Goal: Task Accomplishment & Management: Manage account settings

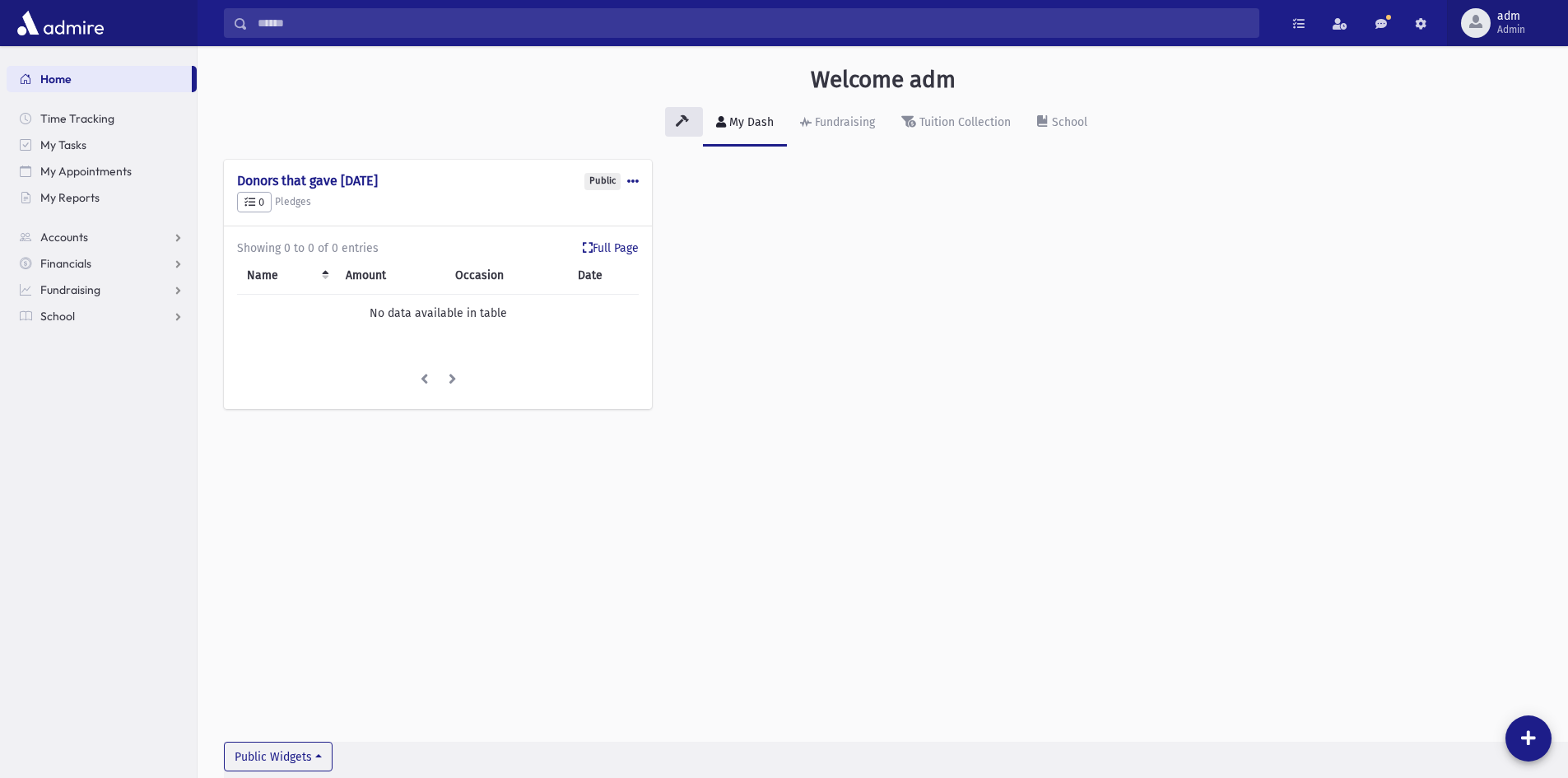
click at [1513, 23] on span "Admin" at bounding box center [1510, 30] width 28 height 13
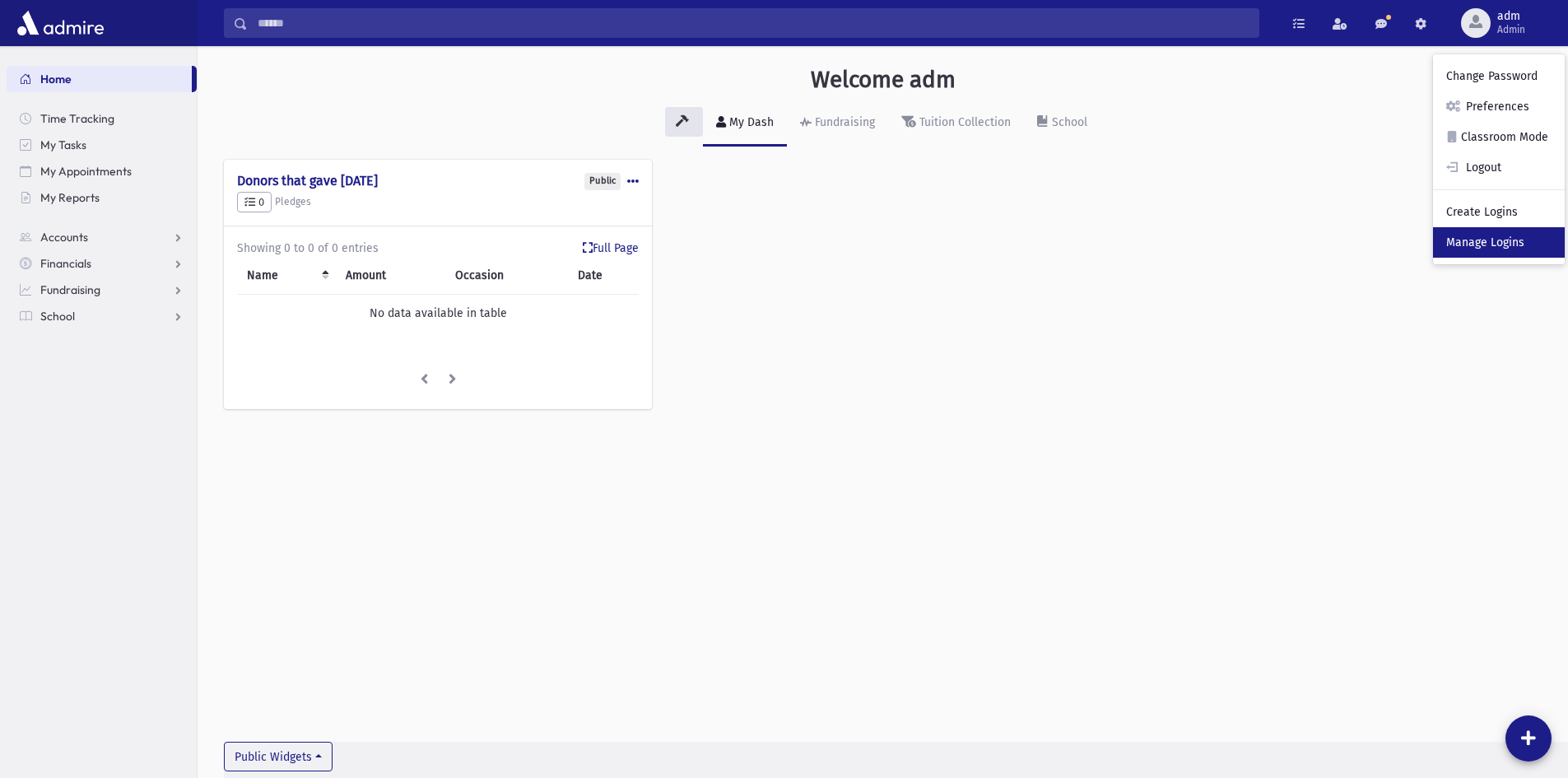
click at [1461, 244] on link "Manage Logins" at bounding box center [1499, 243] width 131 height 31
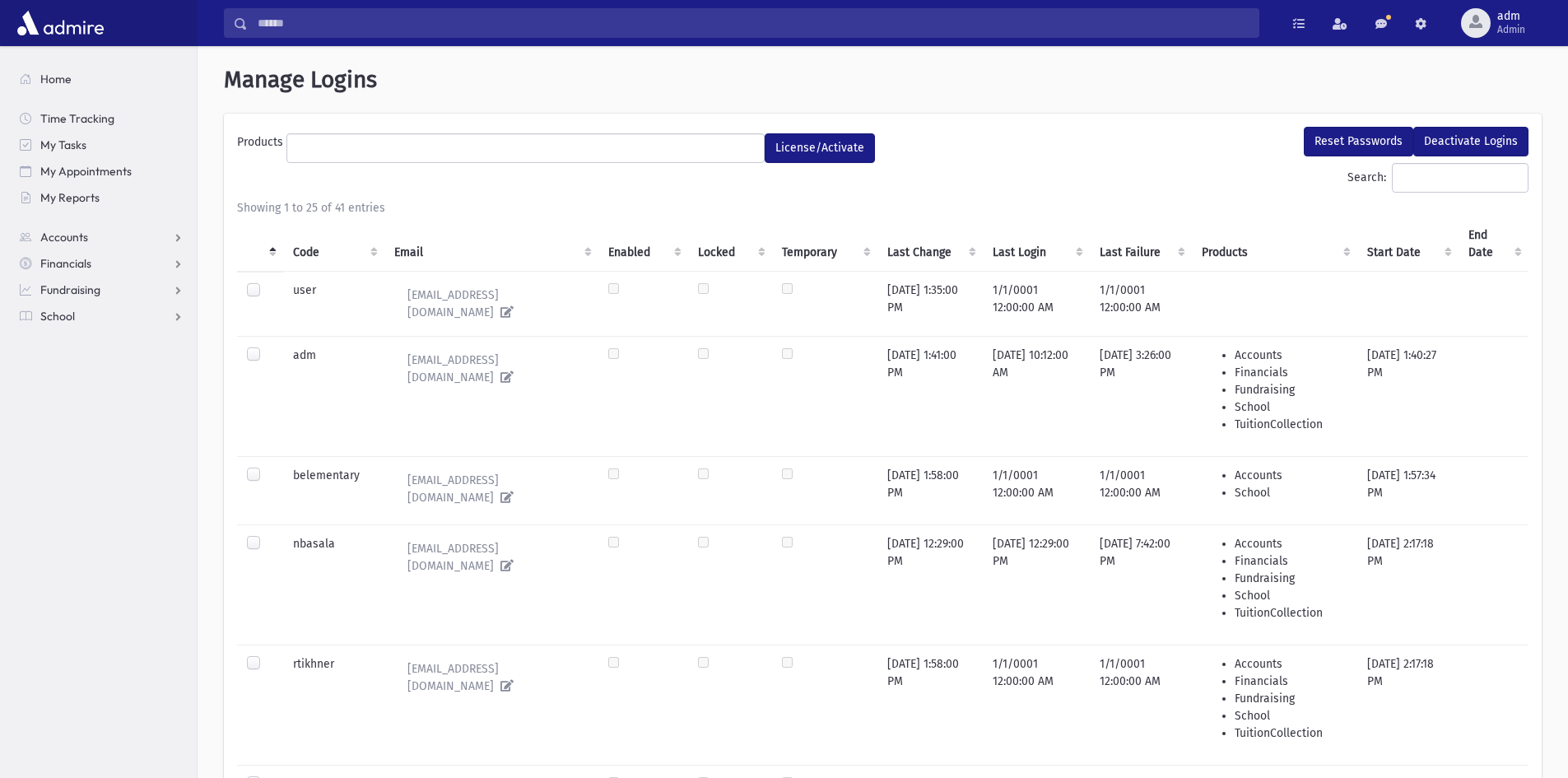
select select
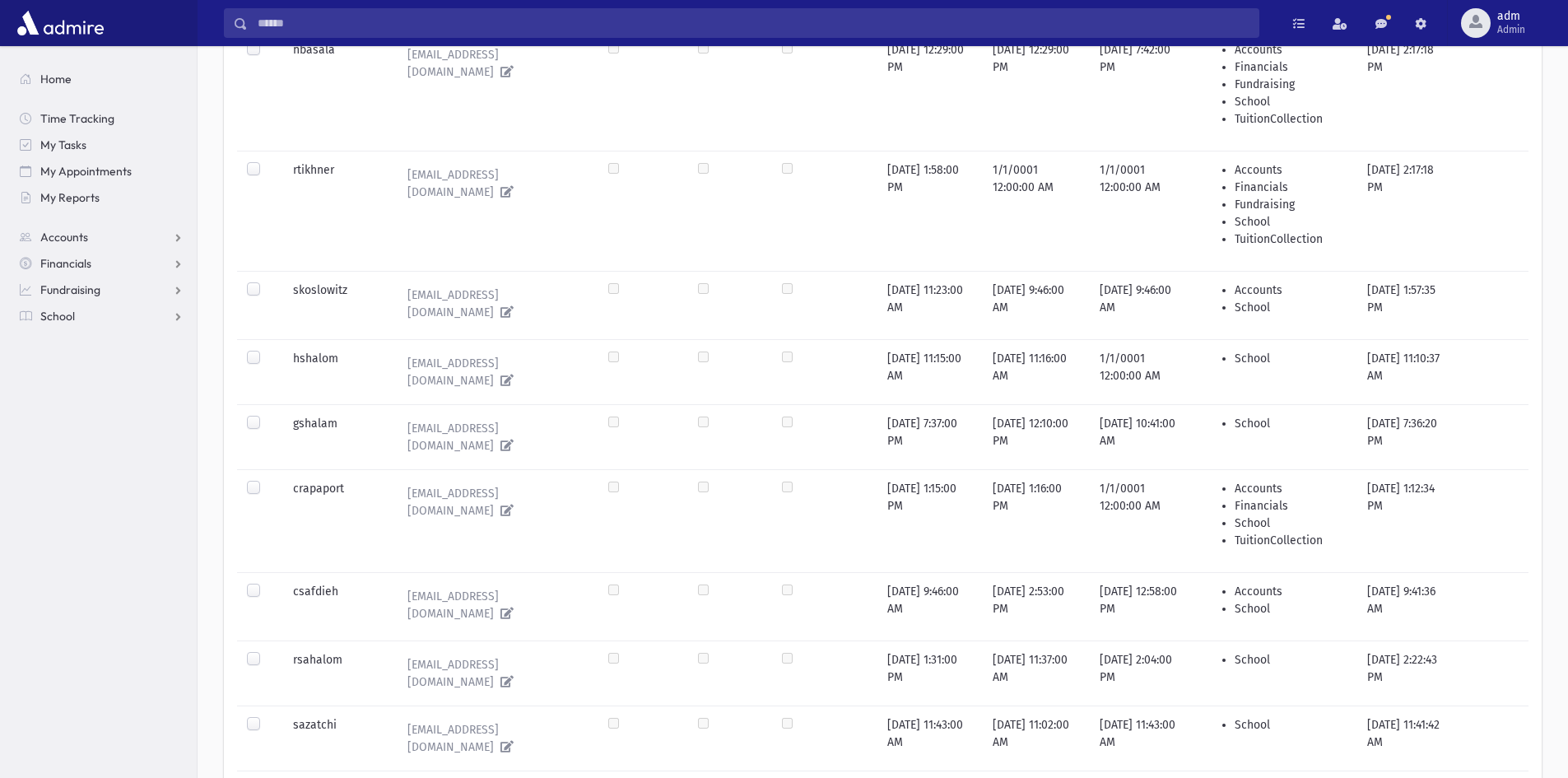
scroll to position [577, 0]
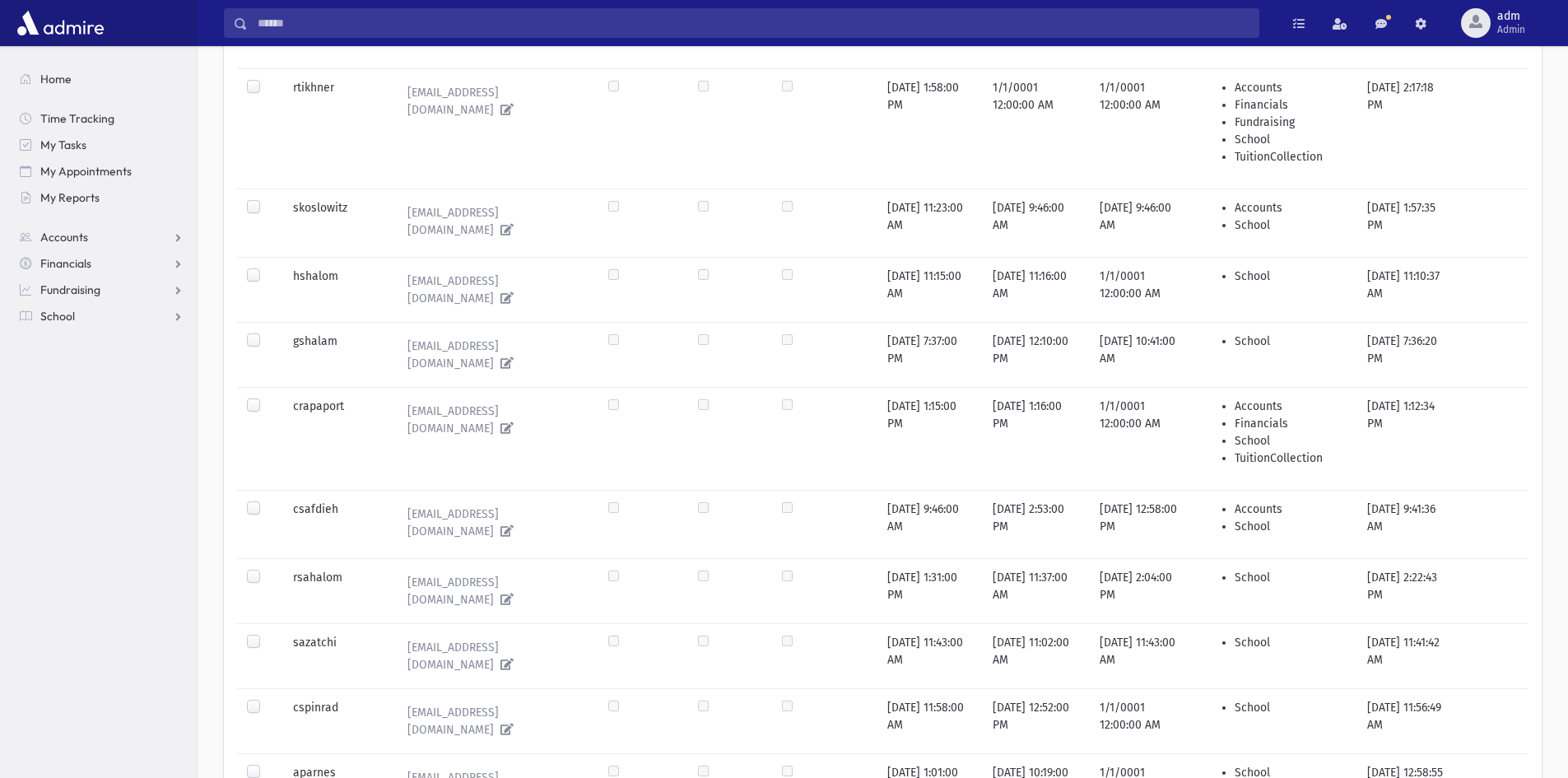
click at [267, 569] on label at bounding box center [267, 569] width 0 height 0
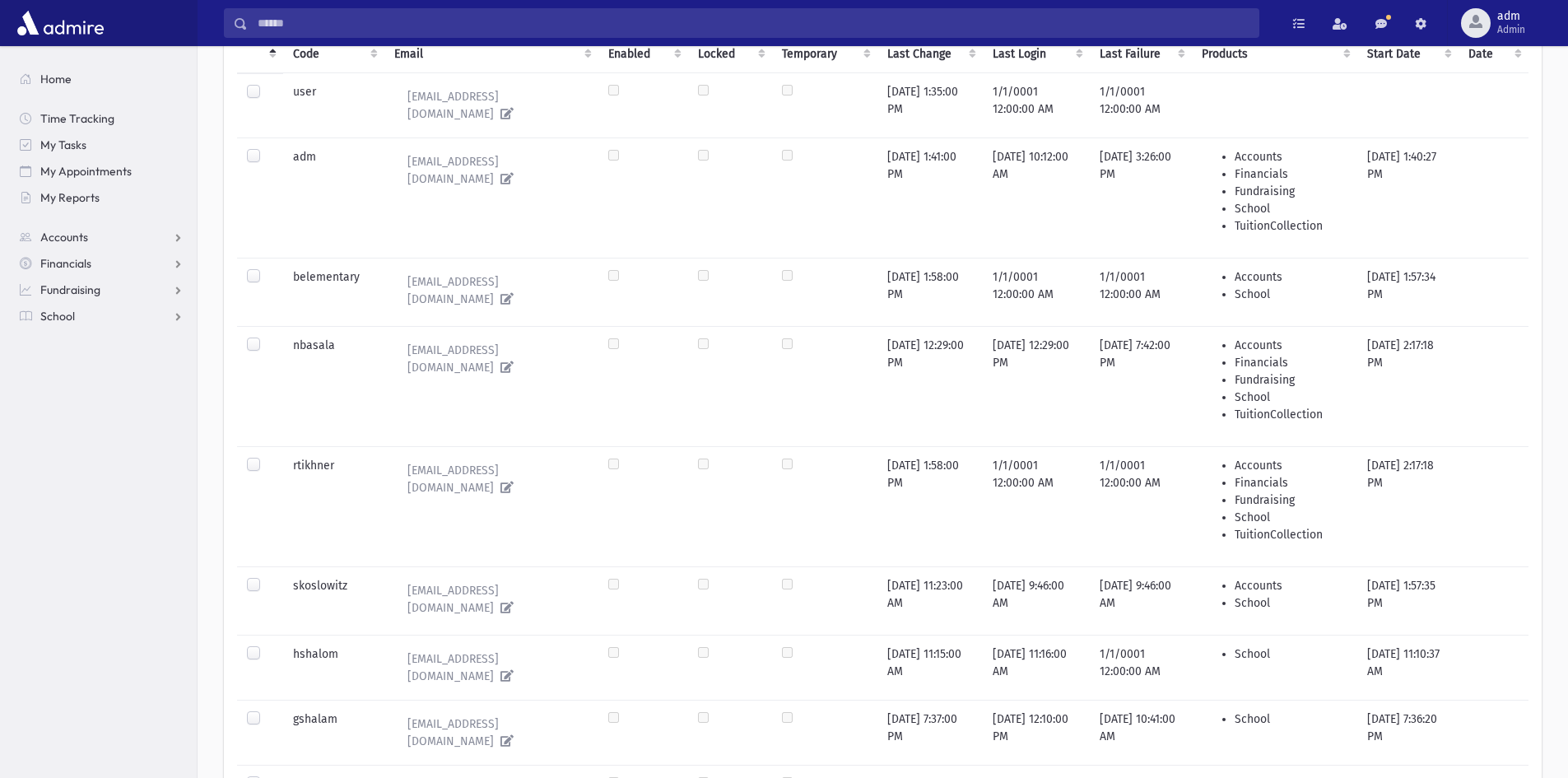
scroll to position [0, 0]
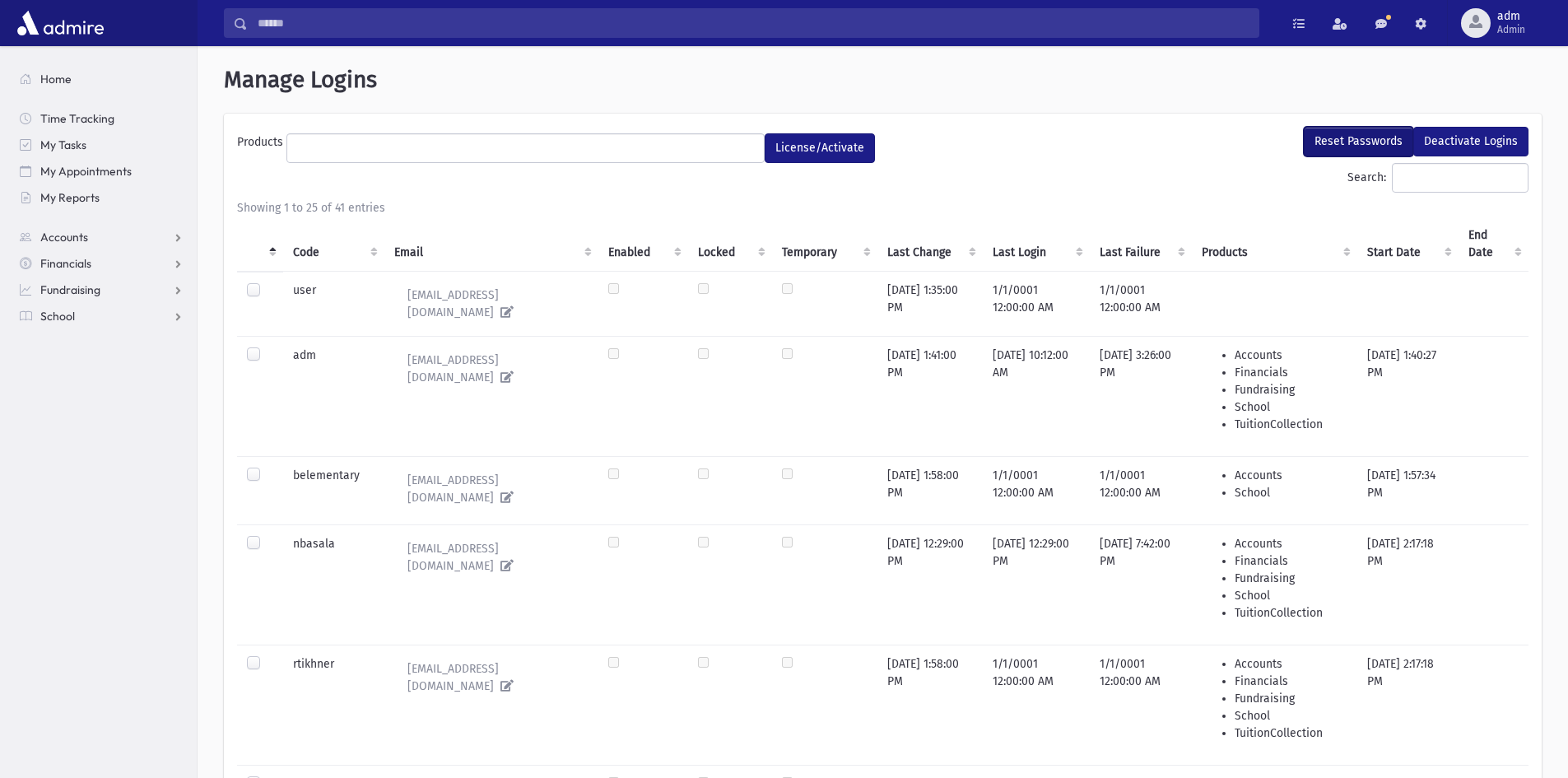
click at [1380, 147] on button "Reset Passwords" at bounding box center [1359, 141] width 109 height 30
select select
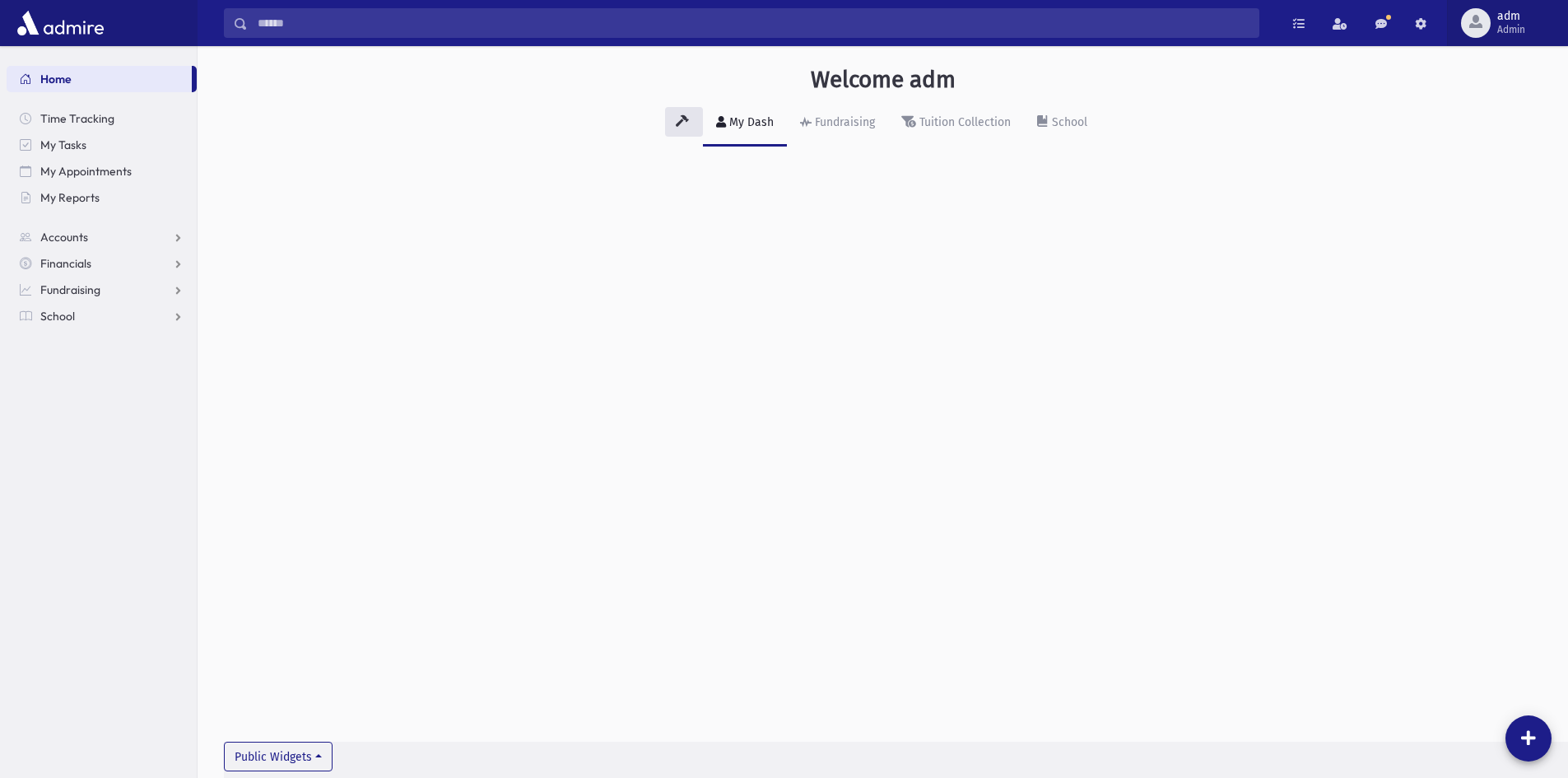
click at [1487, 37] on button "adm Admin" at bounding box center [1508, 23] width 121 height 46
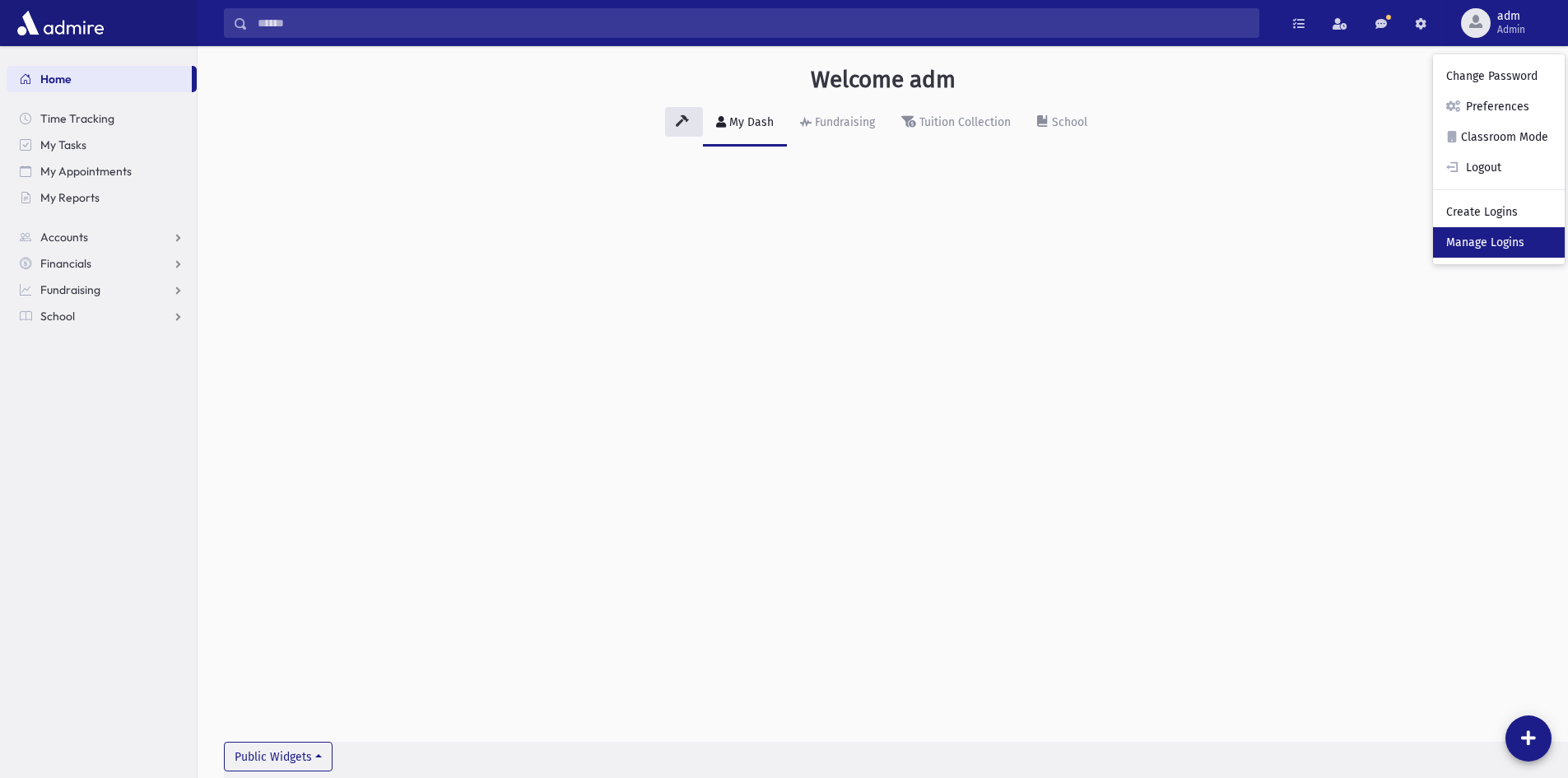
click at [1485, 240] on link "Manage Logins" at bounding box center [1499, 243] width 131 height 31
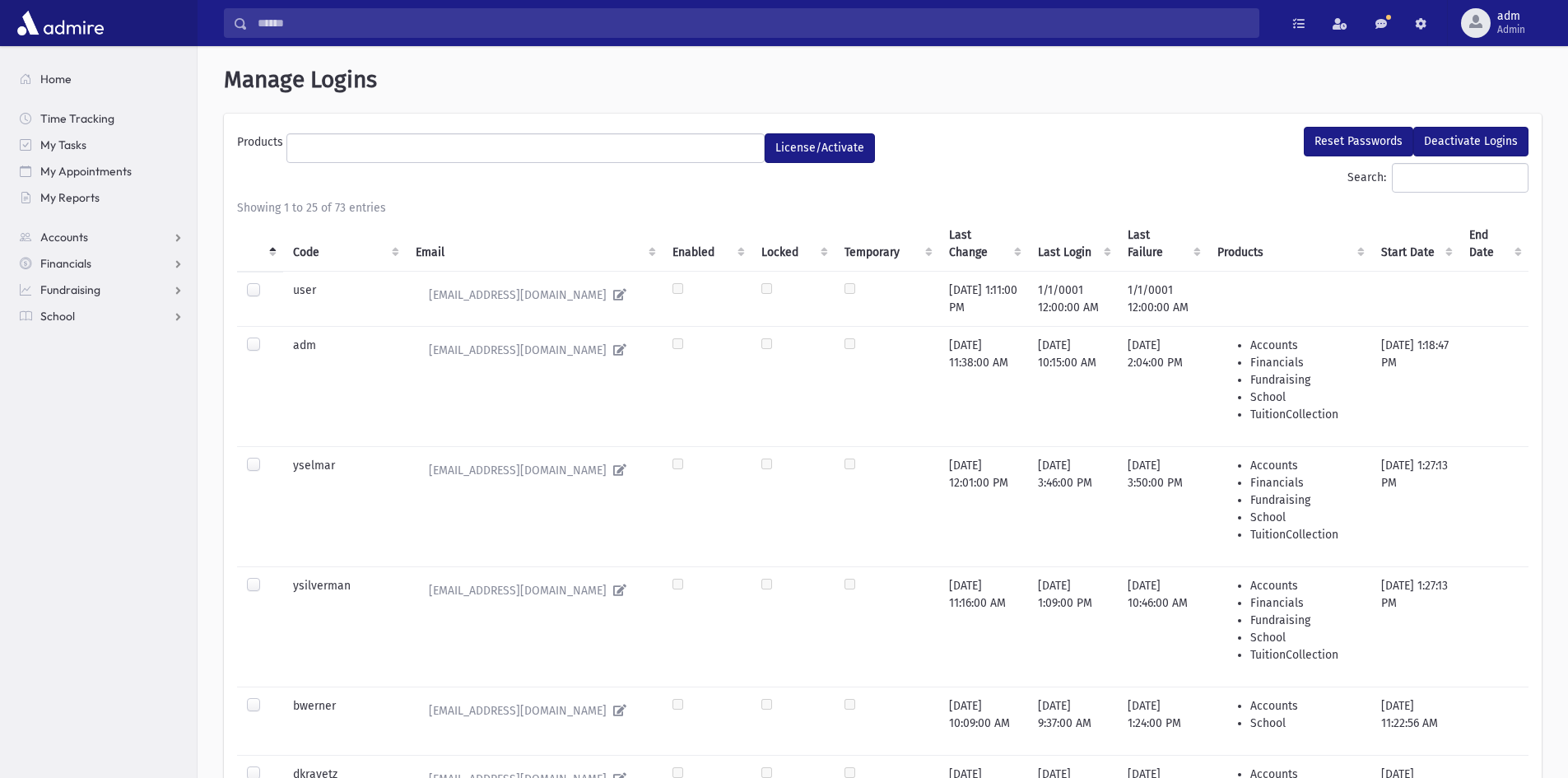
select select
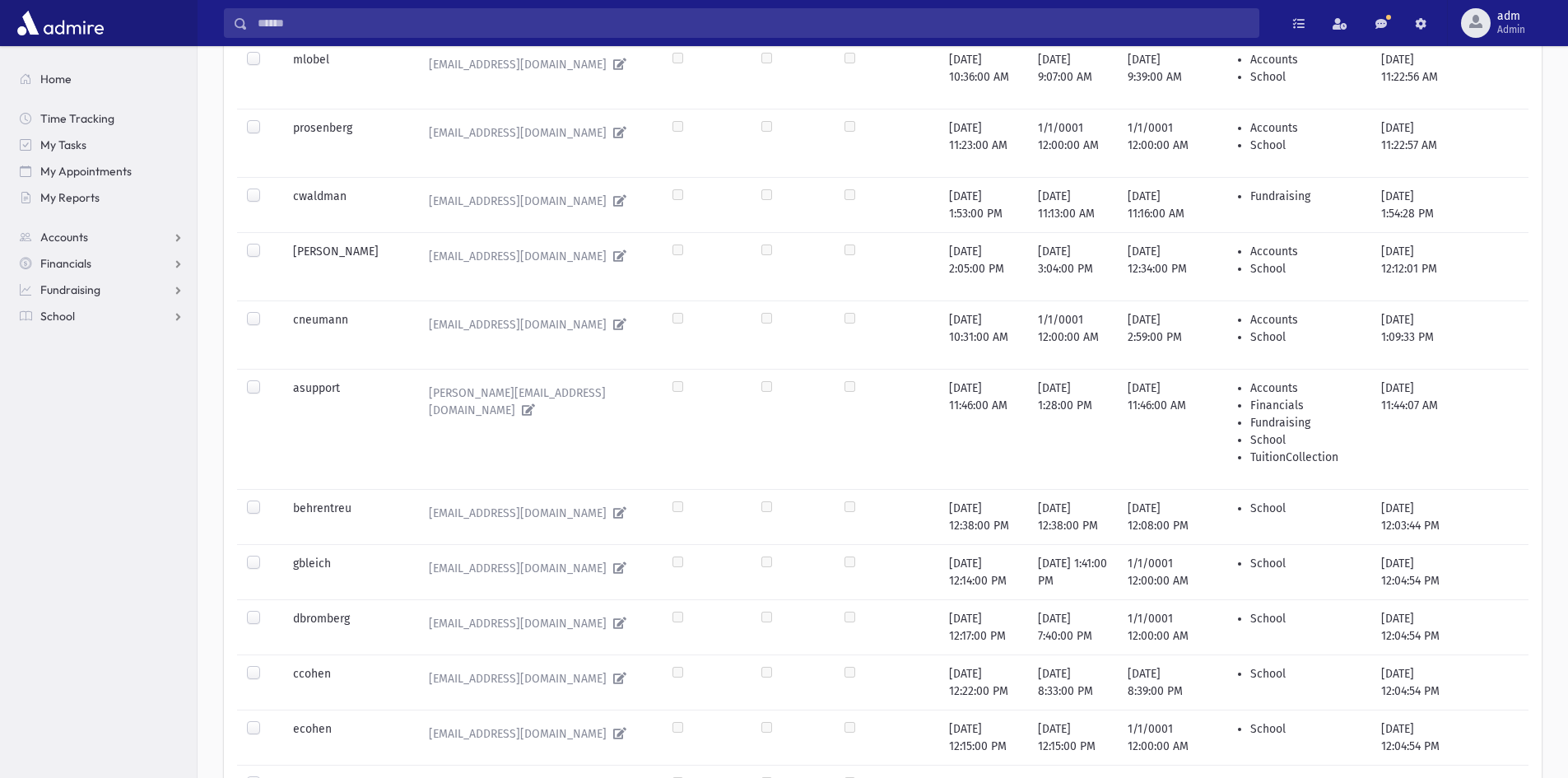
scroll to position [1399, 0]
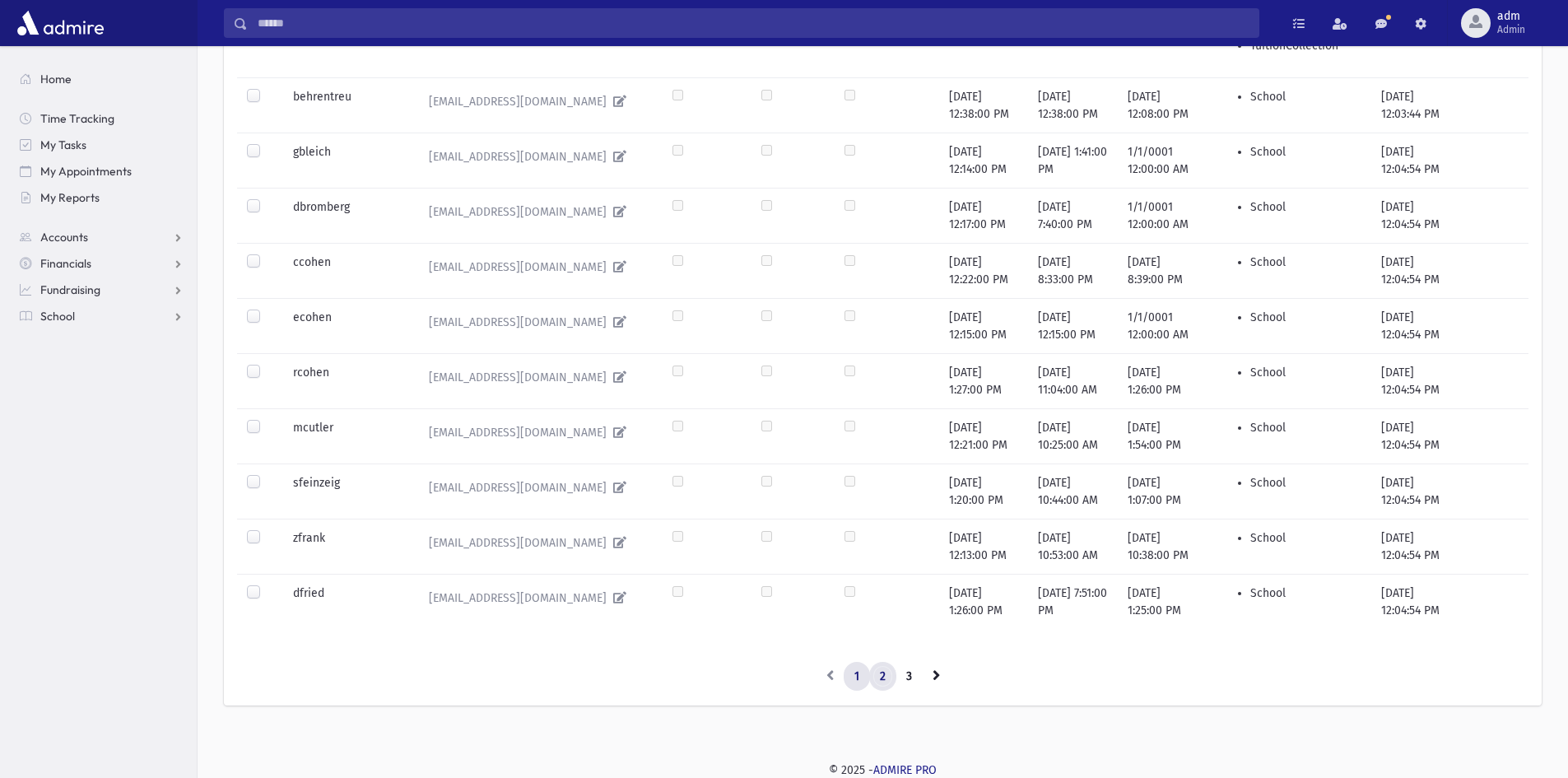
click at [889, 674] on link "2" at bounding box center [883, 676] width 27 height 30
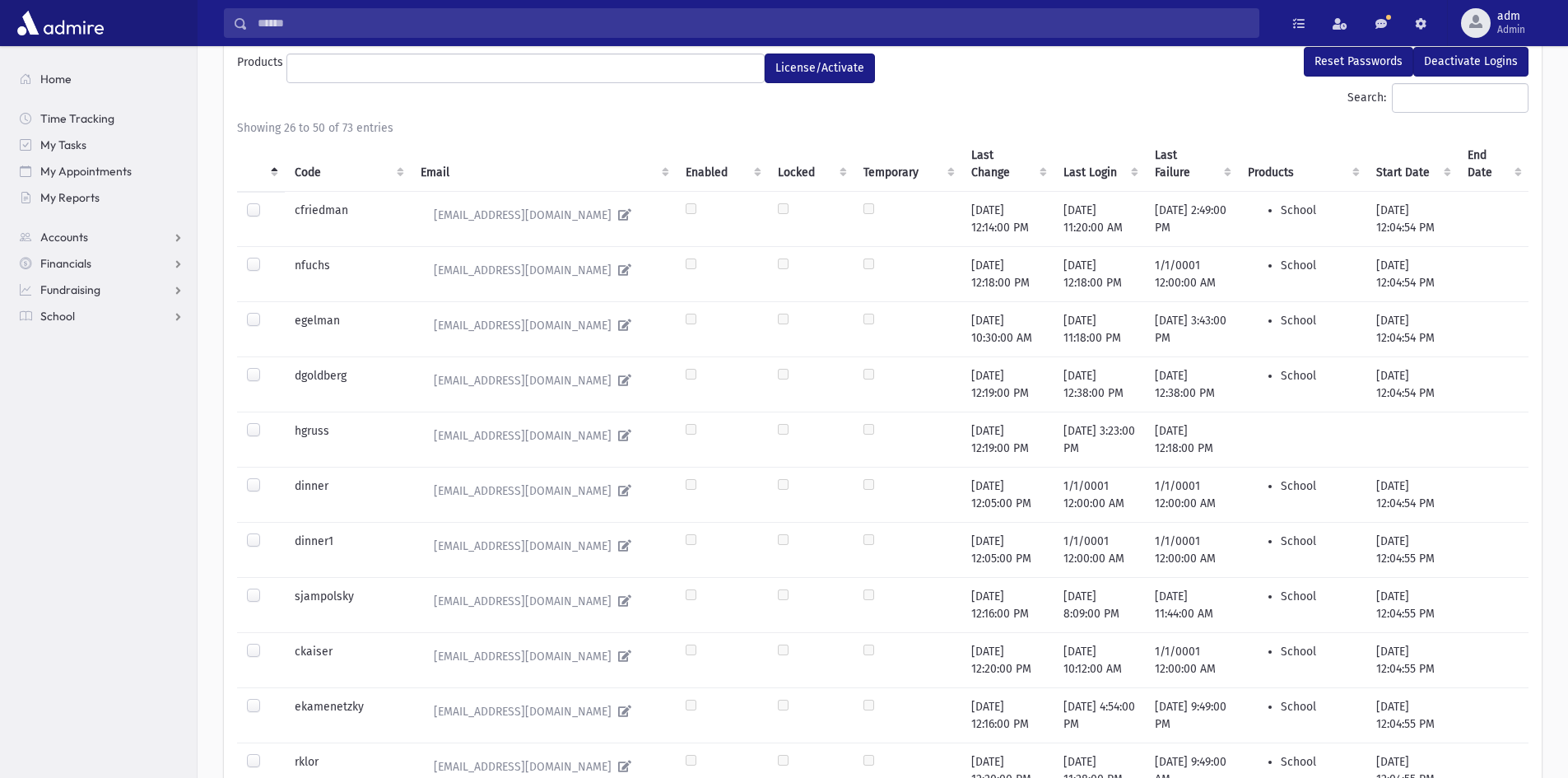
scroll to position [0, 0]
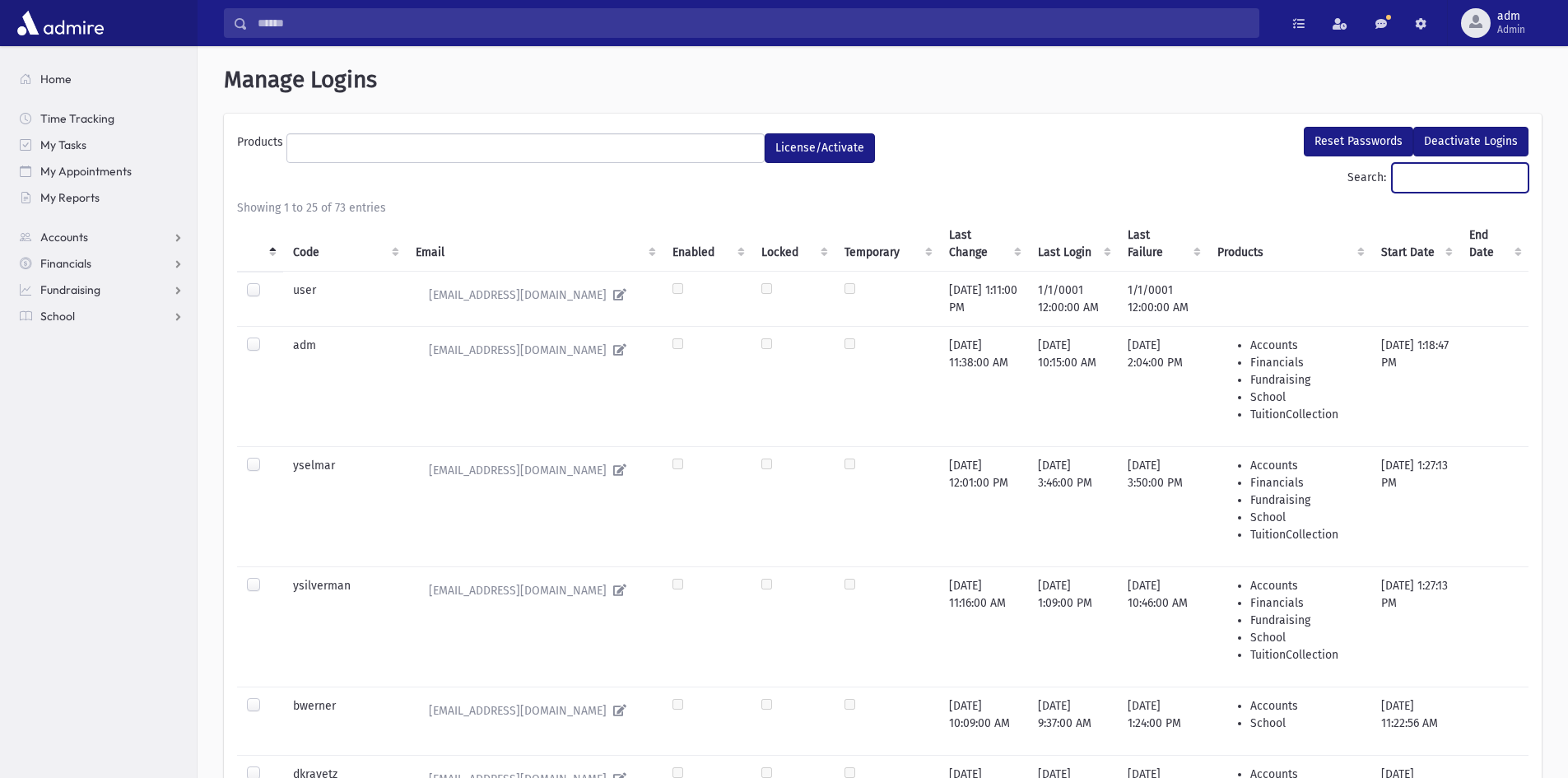
click at [1419, 177] on input "Search:" at bounding box center [1461, 177] width 136 height 30
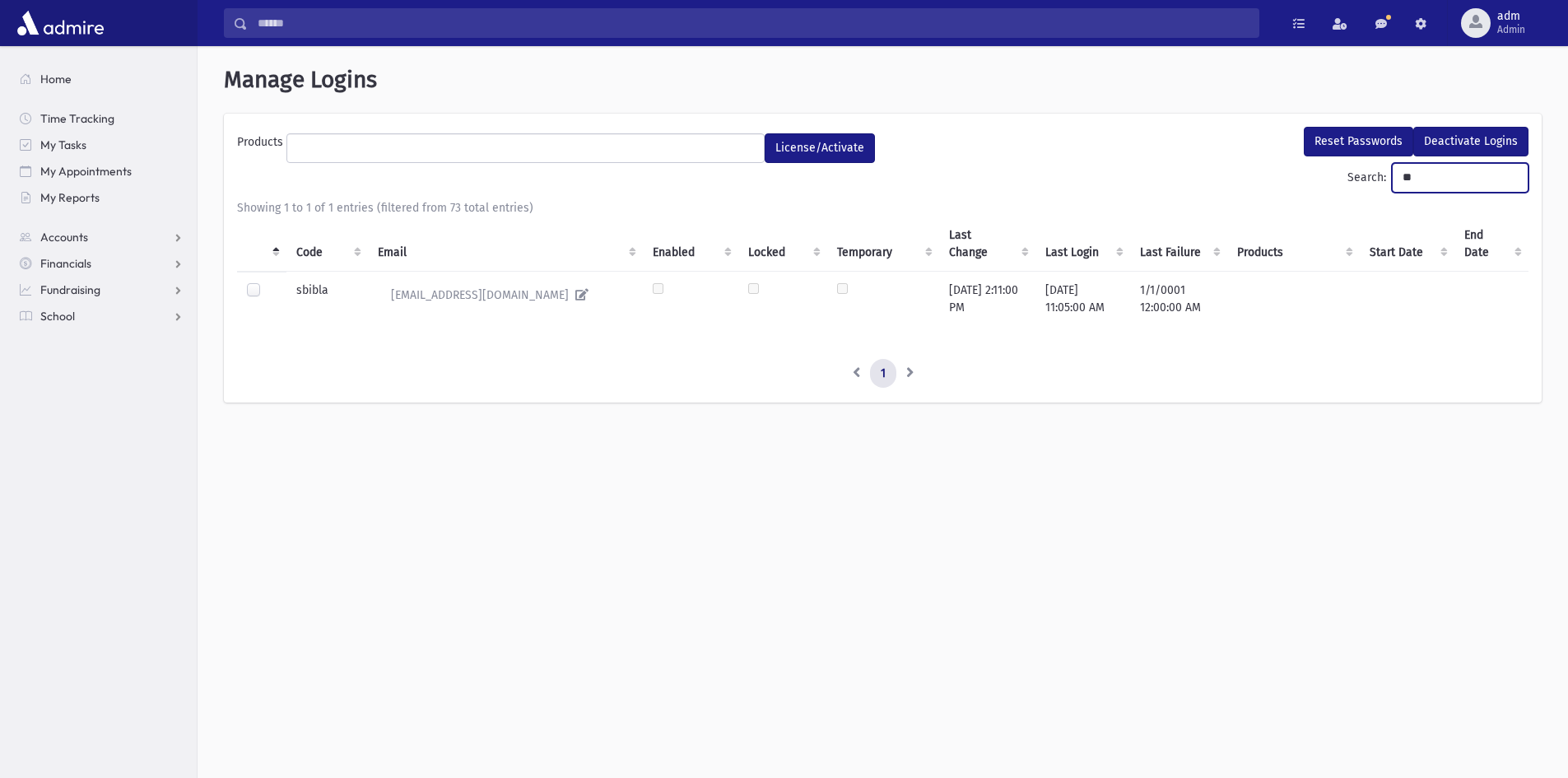
type input "*"
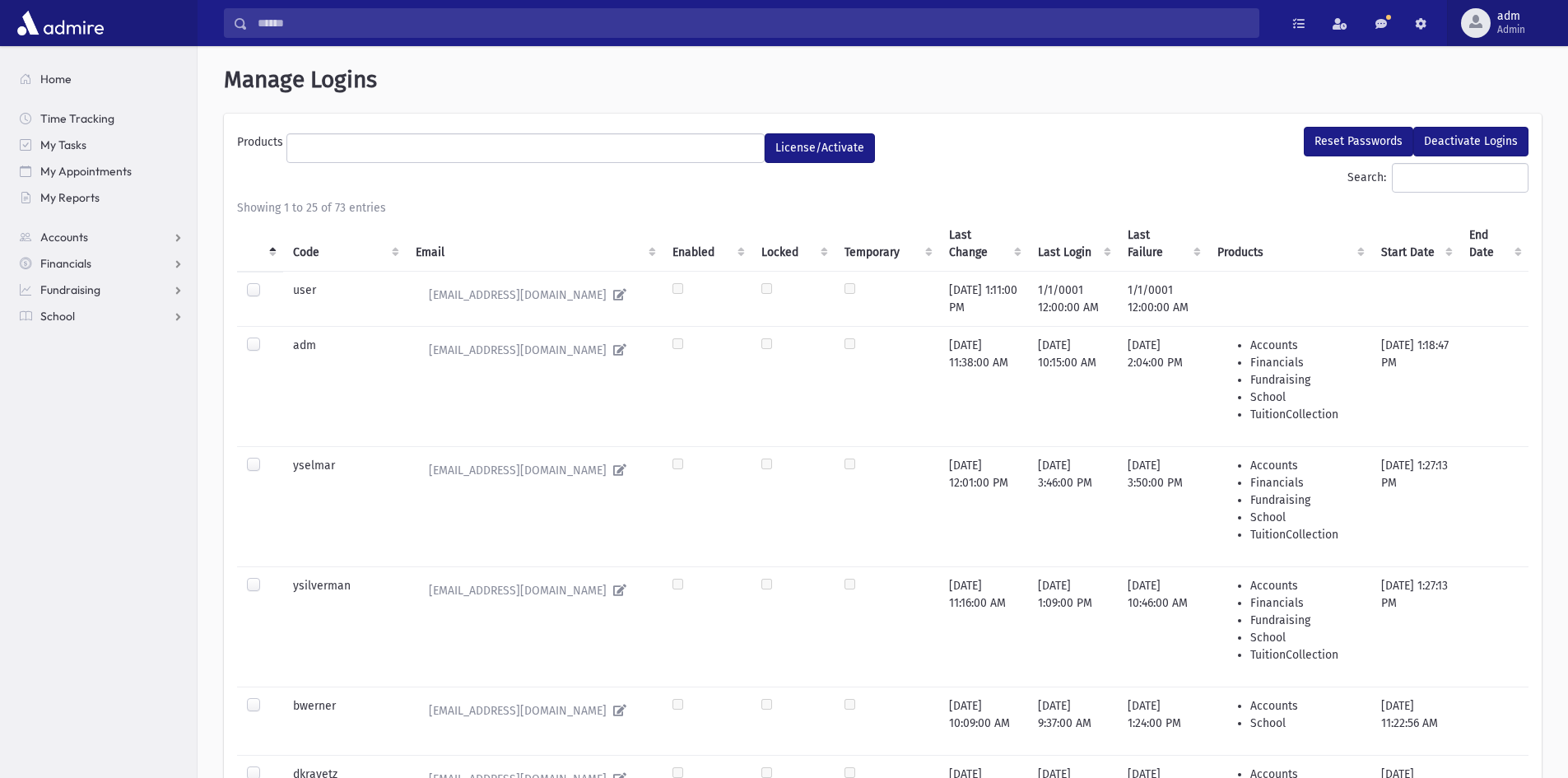
click at [1473, 26] on span "button" at bounding box center [1476, 21] width 13 height 13
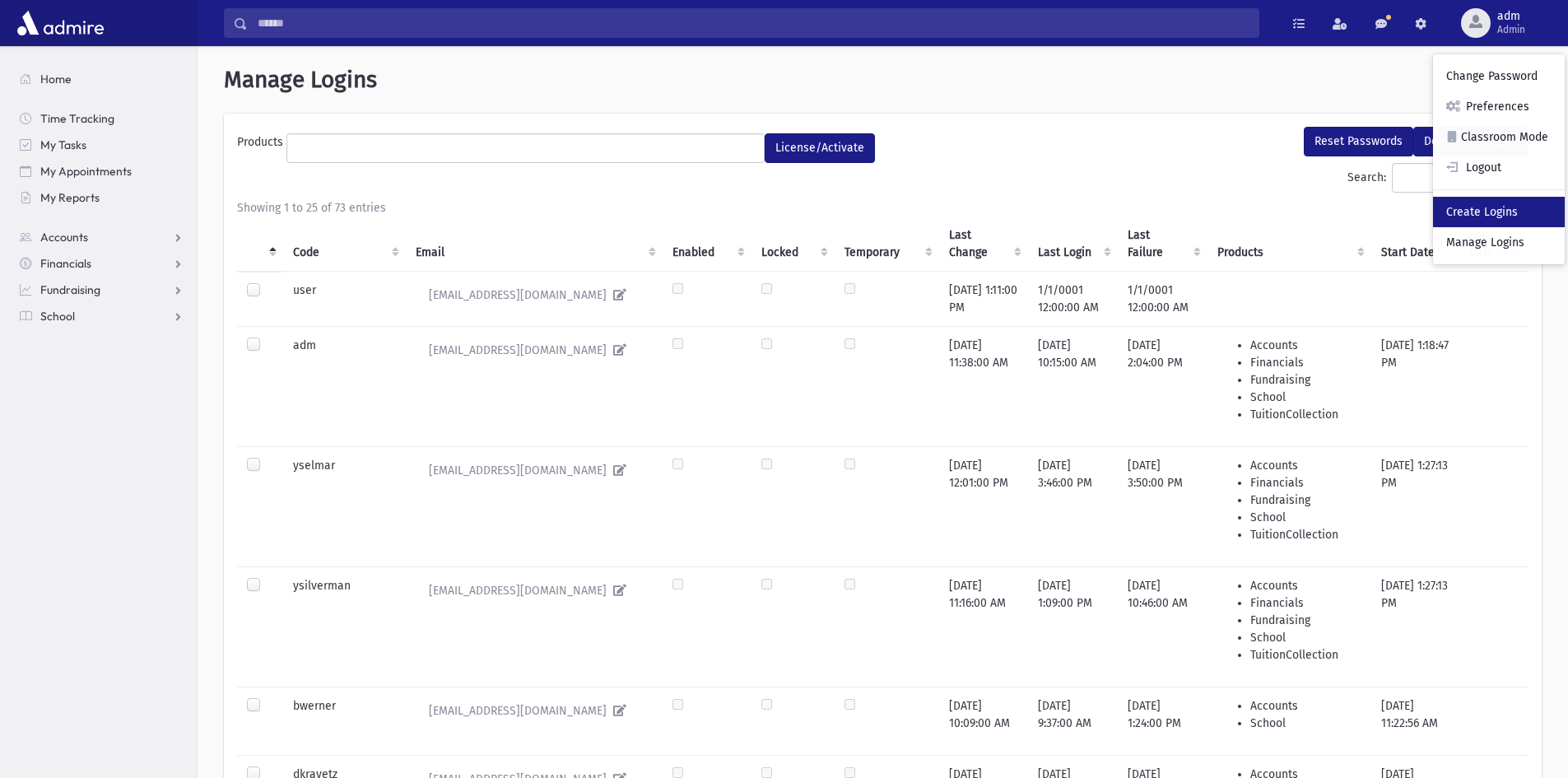
click at [1488, 203] on link "Create Logins" at bounding box center [1499, 212] width 131 height 31
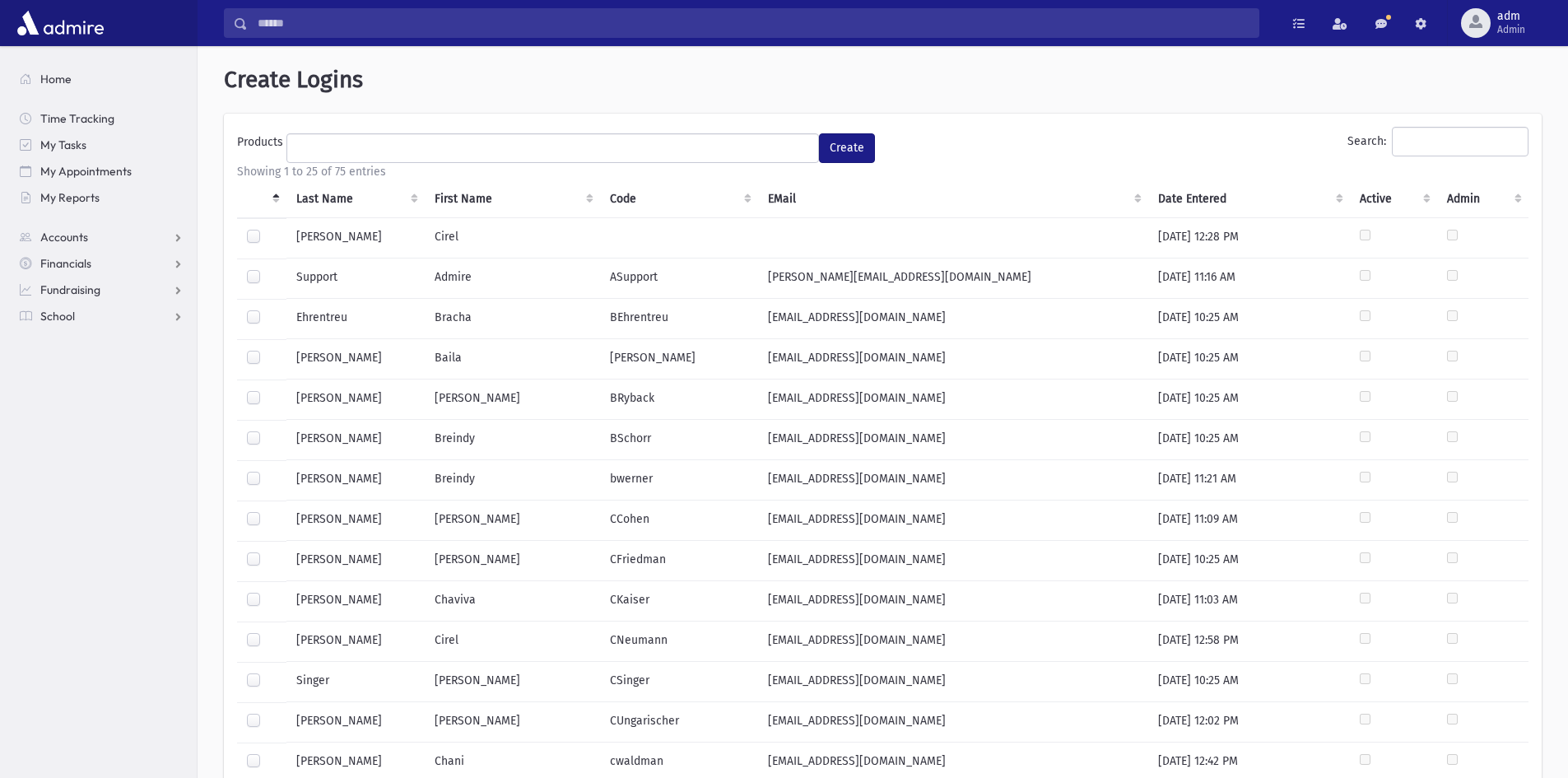
select select
click at [1410, 159] on div "Search:" at bounding box center [1210, 145] width 638 height 36
click at [1410, 149] on input "Search:" at bounding box center [1461, 141] width 136 height 30
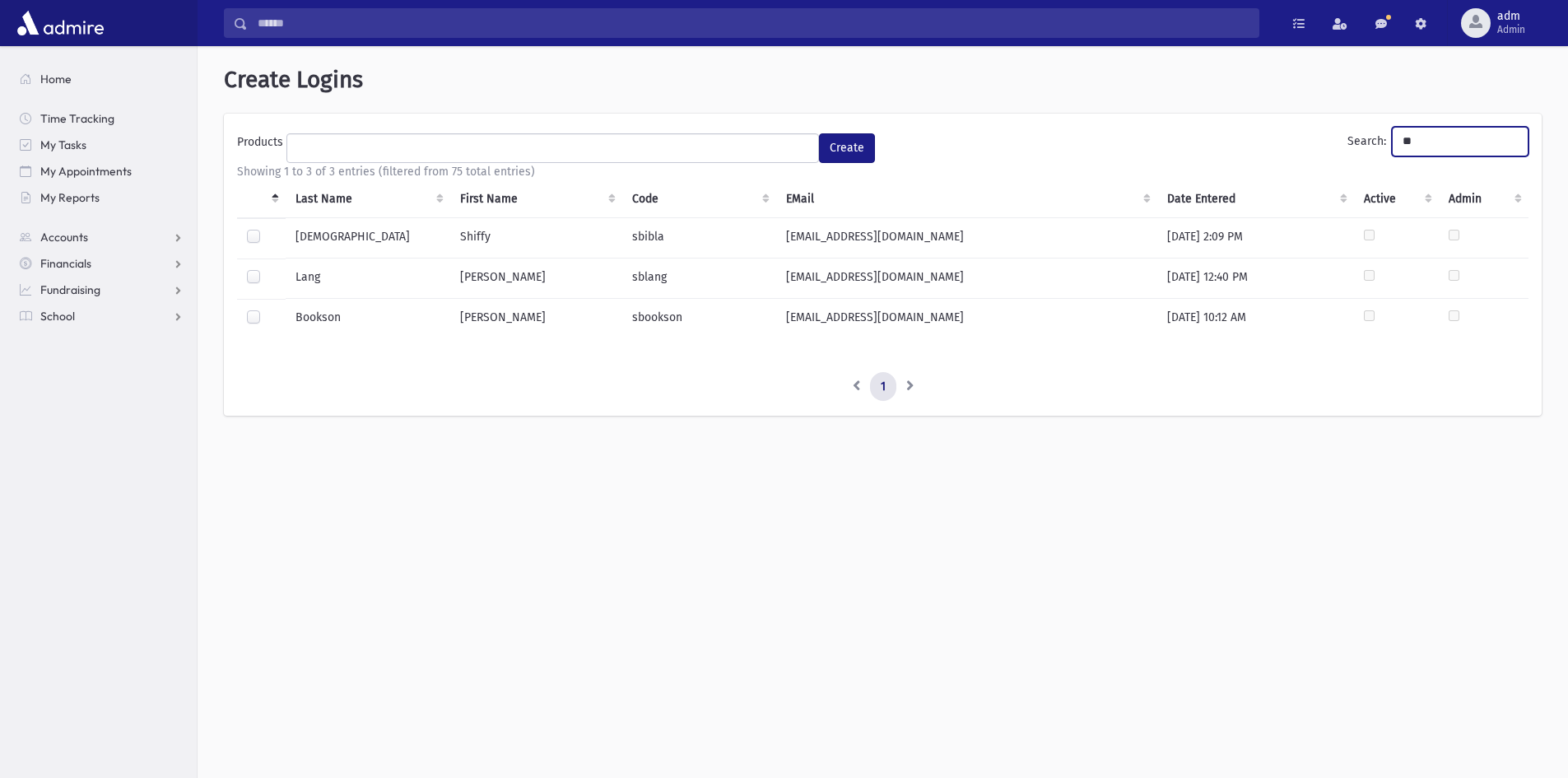
type input "**"
click at [267, 310] on label at bounding box center [267, 310] width 0 height 0
click at [397, 156] on ul at bounding box center [552, 147] width 531 height 25
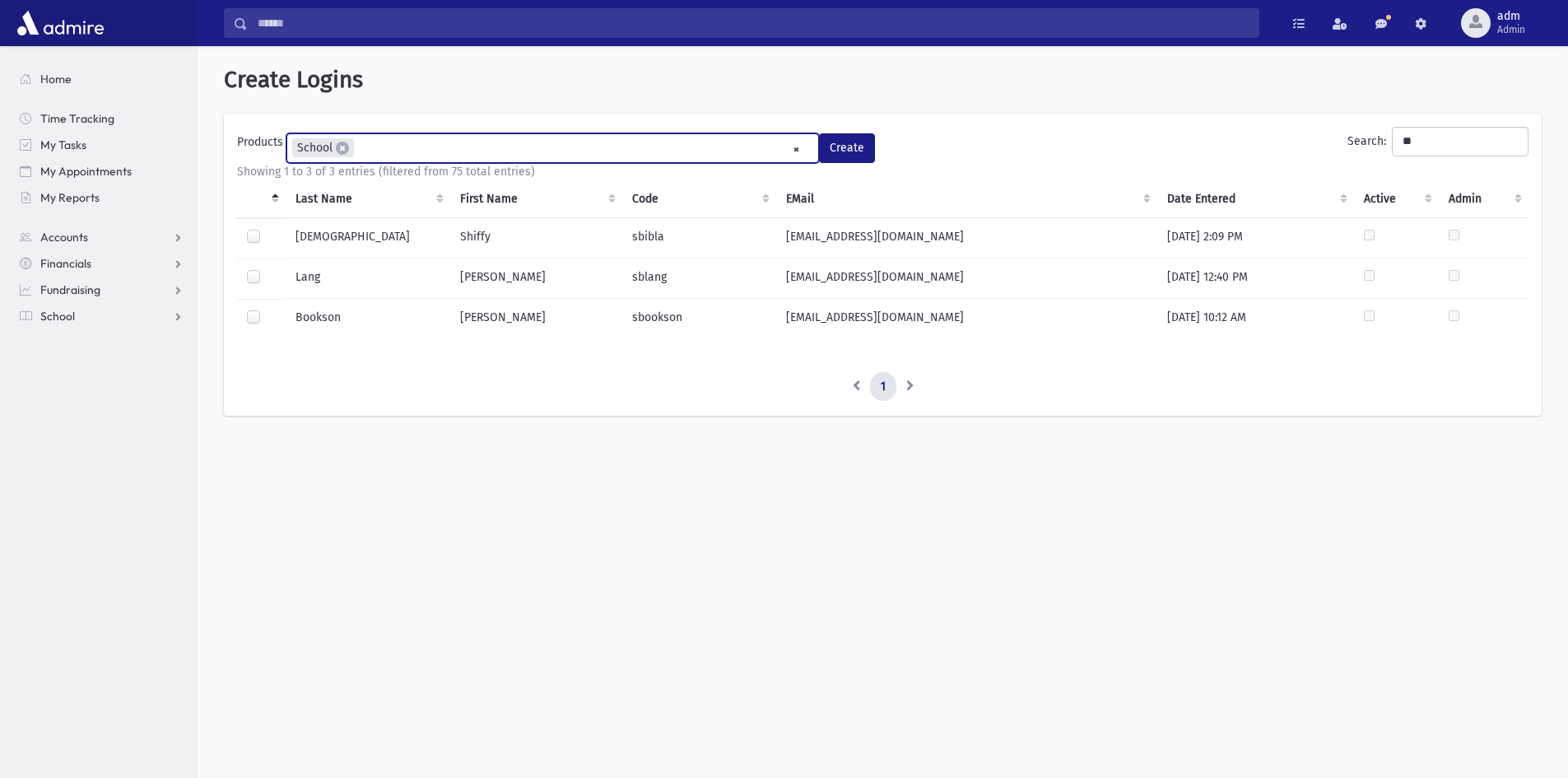
scroll to position [44, 0]
click at [413, 153] on ul "× × School" at bounding box center [552, 148] width 531 height 27
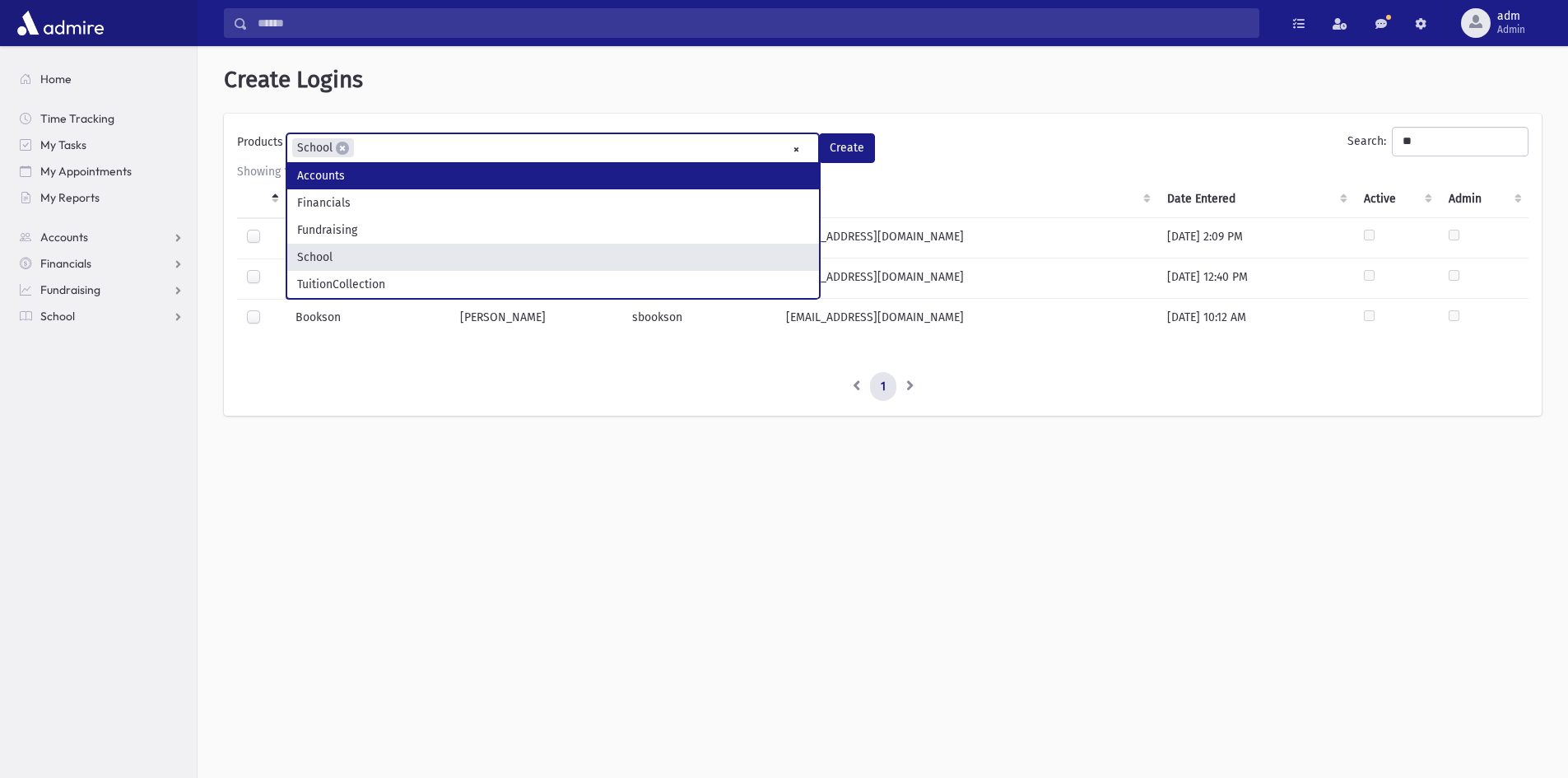
select select "*"
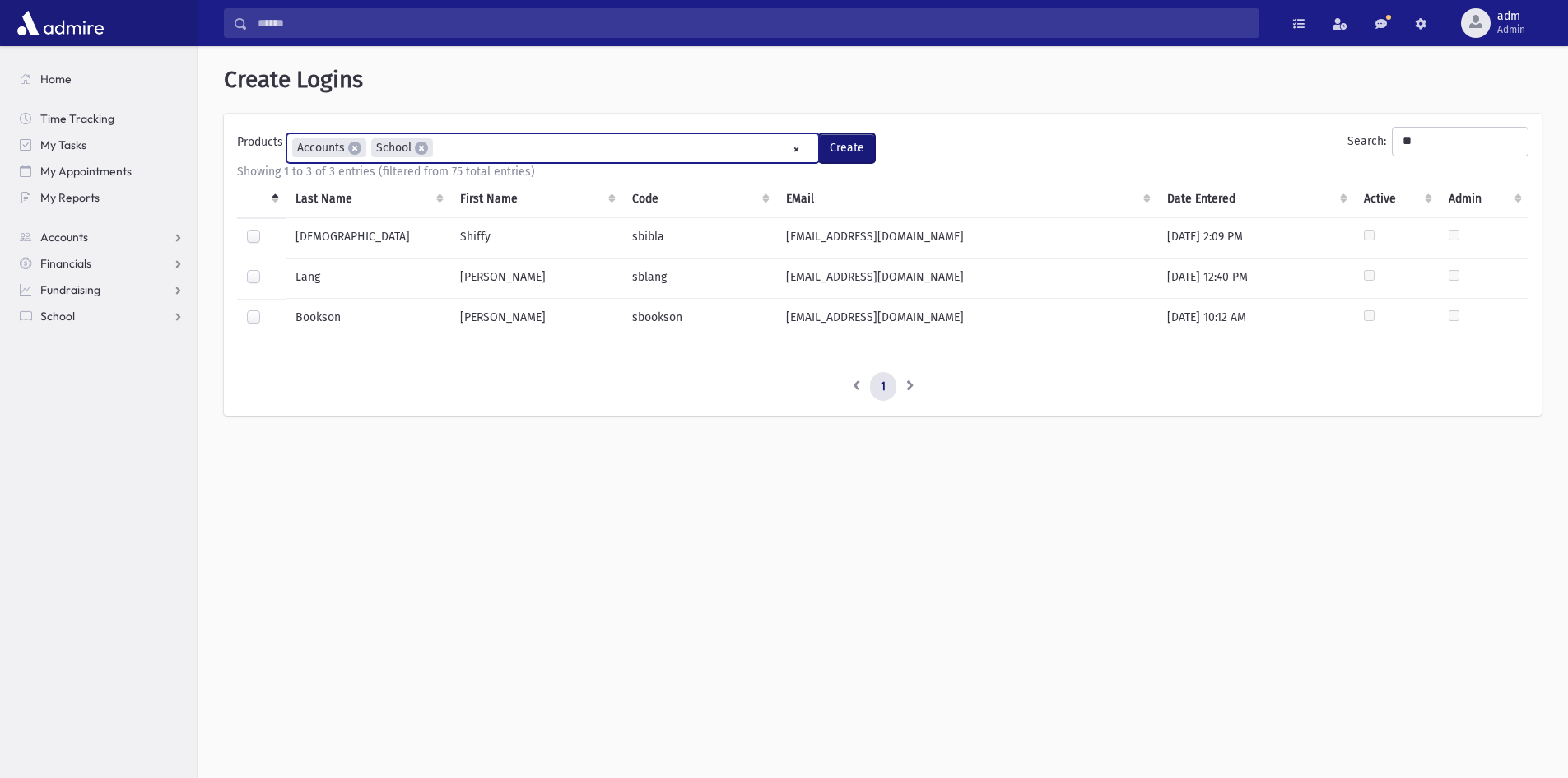
click at [831, 157] on button "Create" at bounding box center [847, 148] width 56 height 30
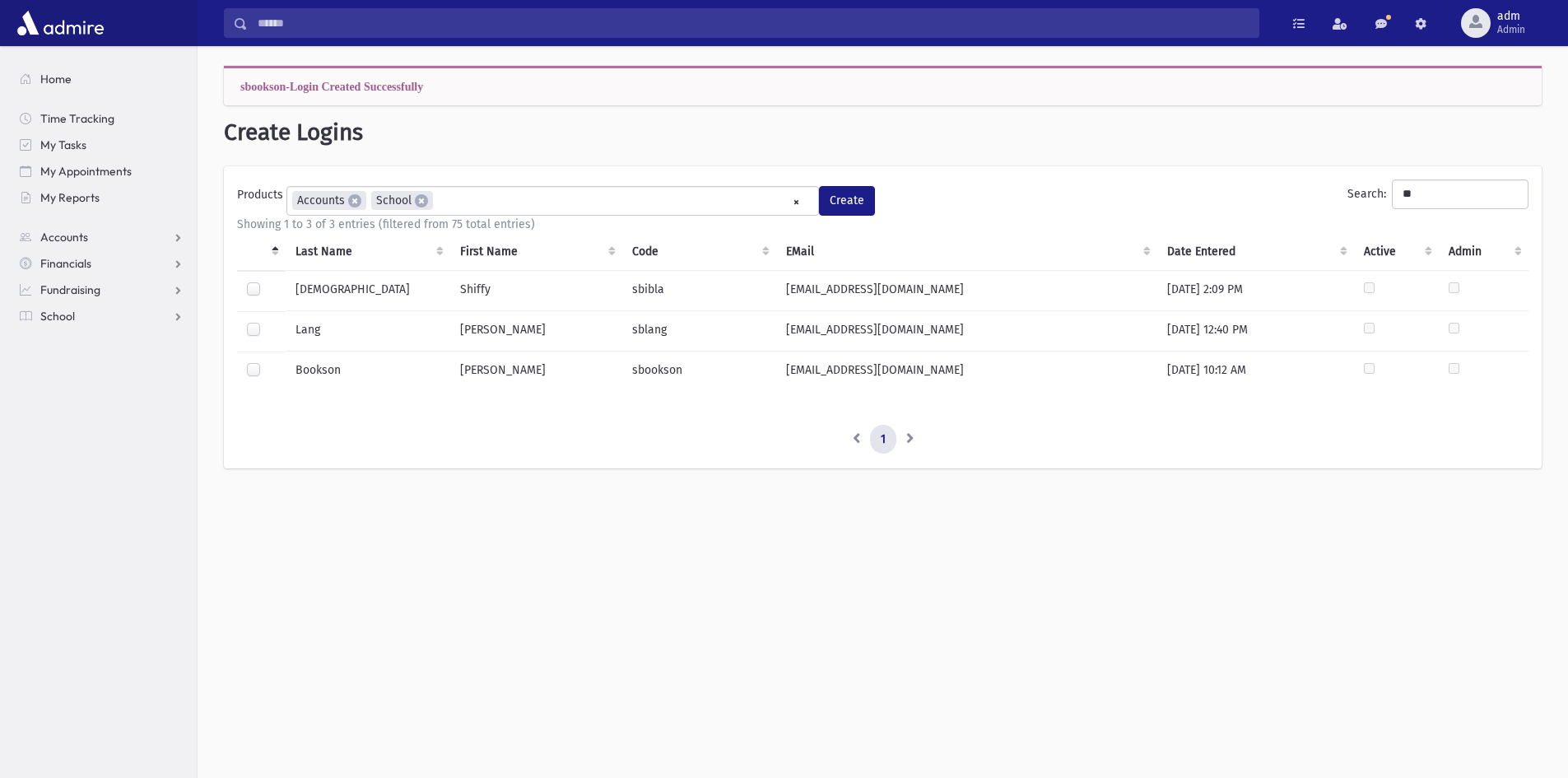
drag, startPoint x: 866, startPoint y: 370, endPoint x: 771, endPoint y: 362, distance: 95.3
click at [776, 356] on td "frontdesk@bnosesthermalka.org" at bounding box center [966, 371] width 381 height 40
copy td "frontdesk@bnosesthermalka.org"
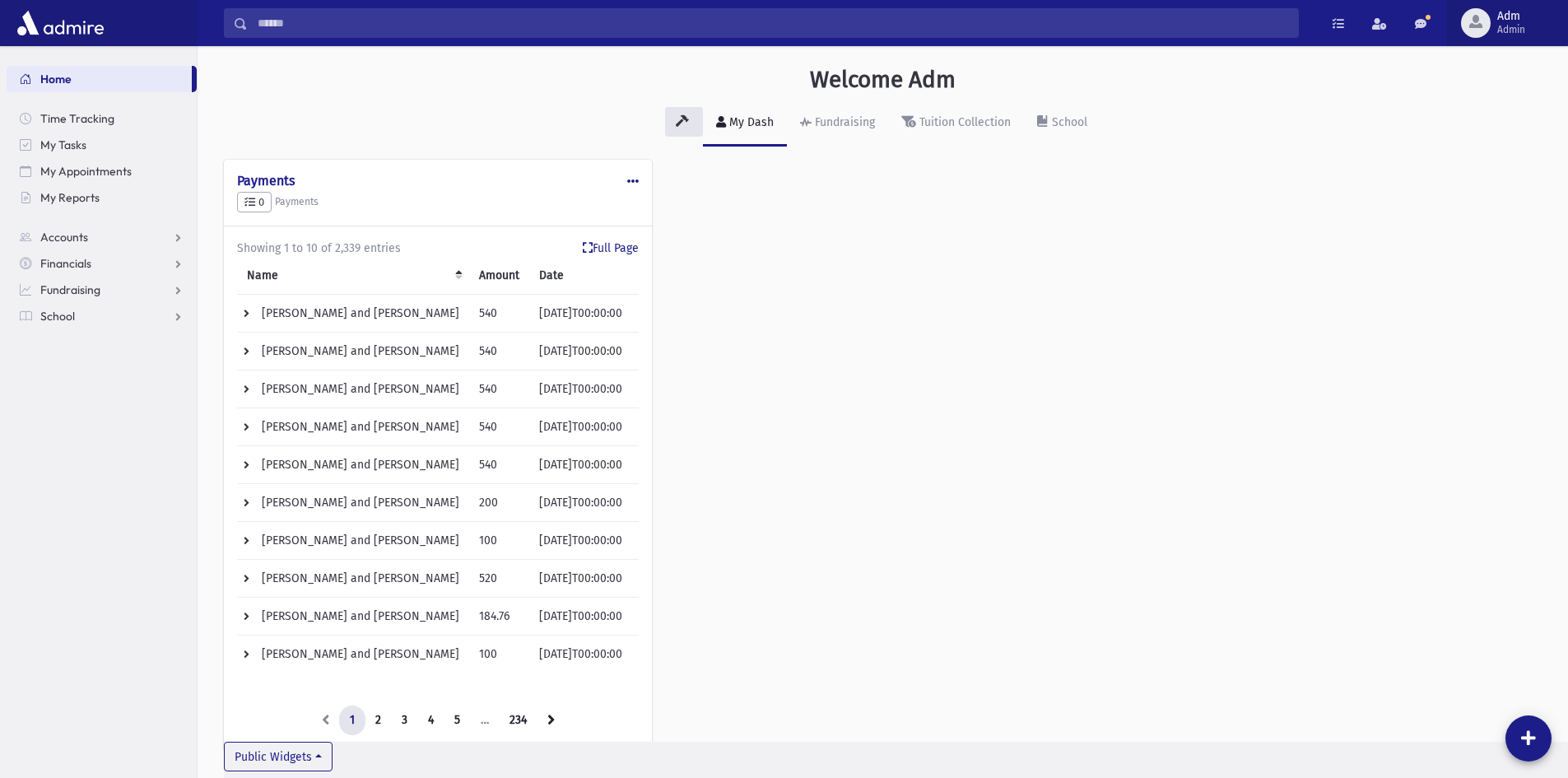
click at [1479, 29] on div "button" at bounding box center [1476, 23] width 30 height 30
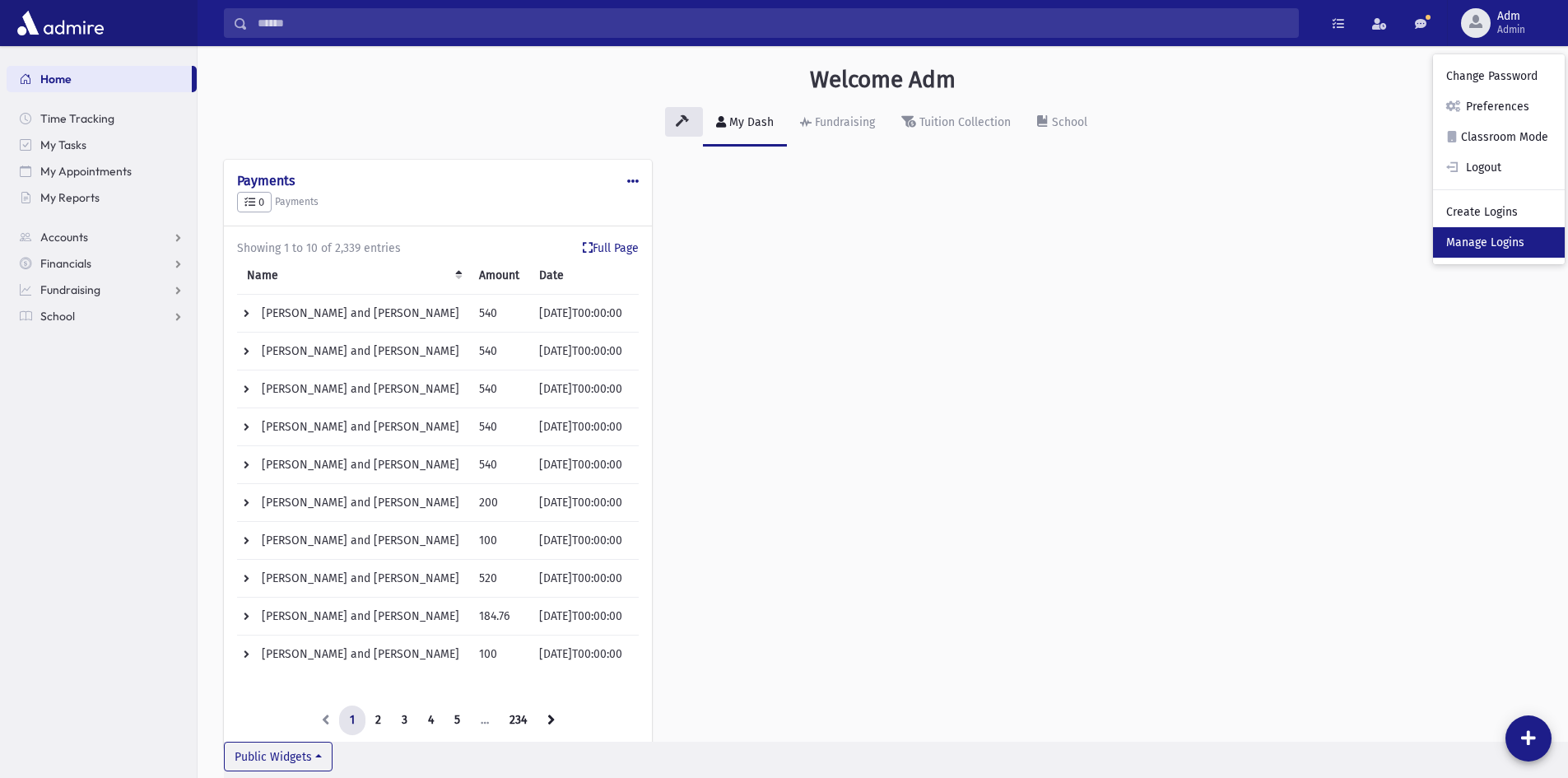
click at [1460, 230] on link "Manage Logins" at bounding box center [1499, 243] width 131 height 31
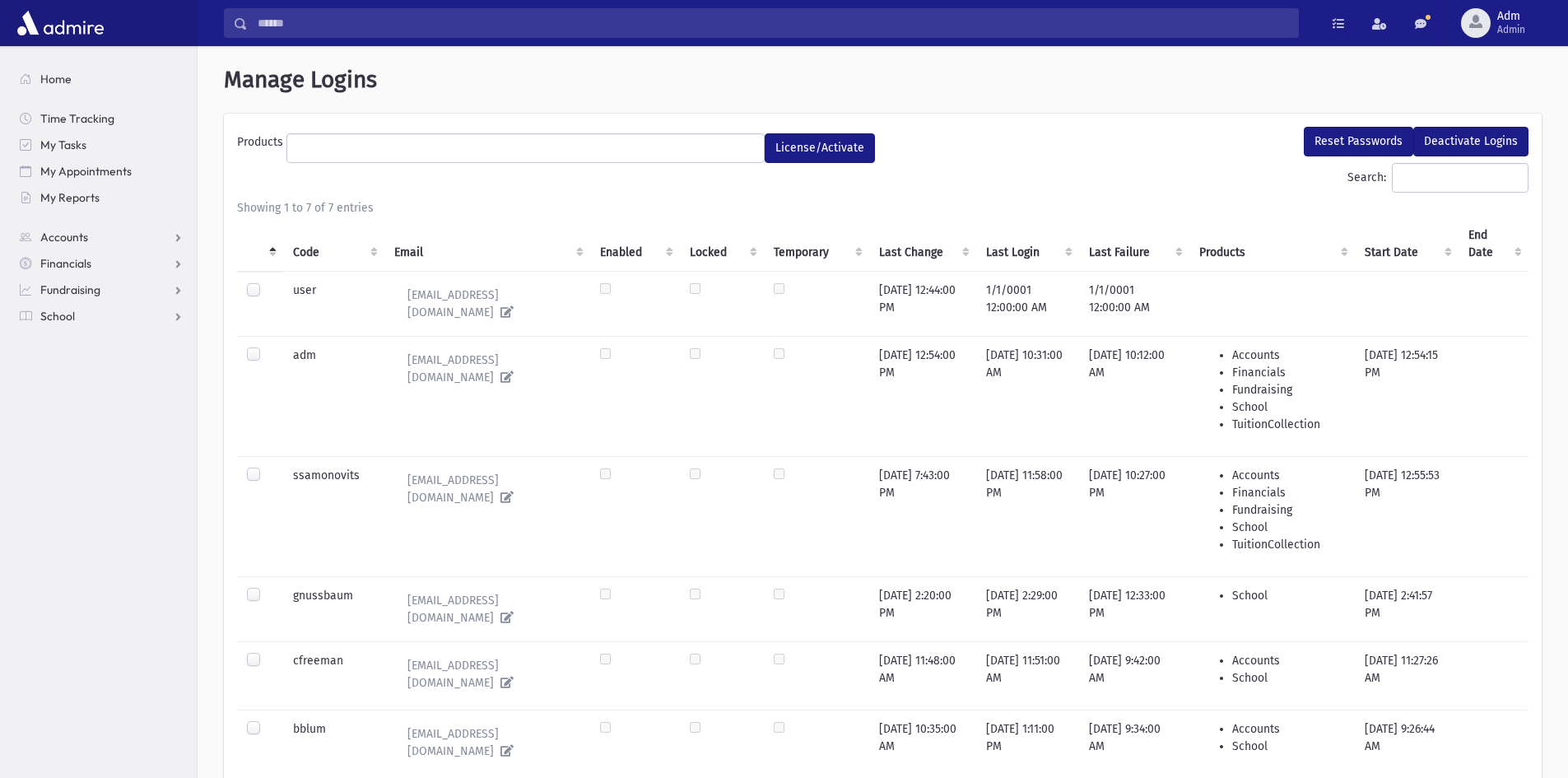
select select
click at [1392, 177] on input "Search:" at bounding box center [1461, 177] width 136 height 30
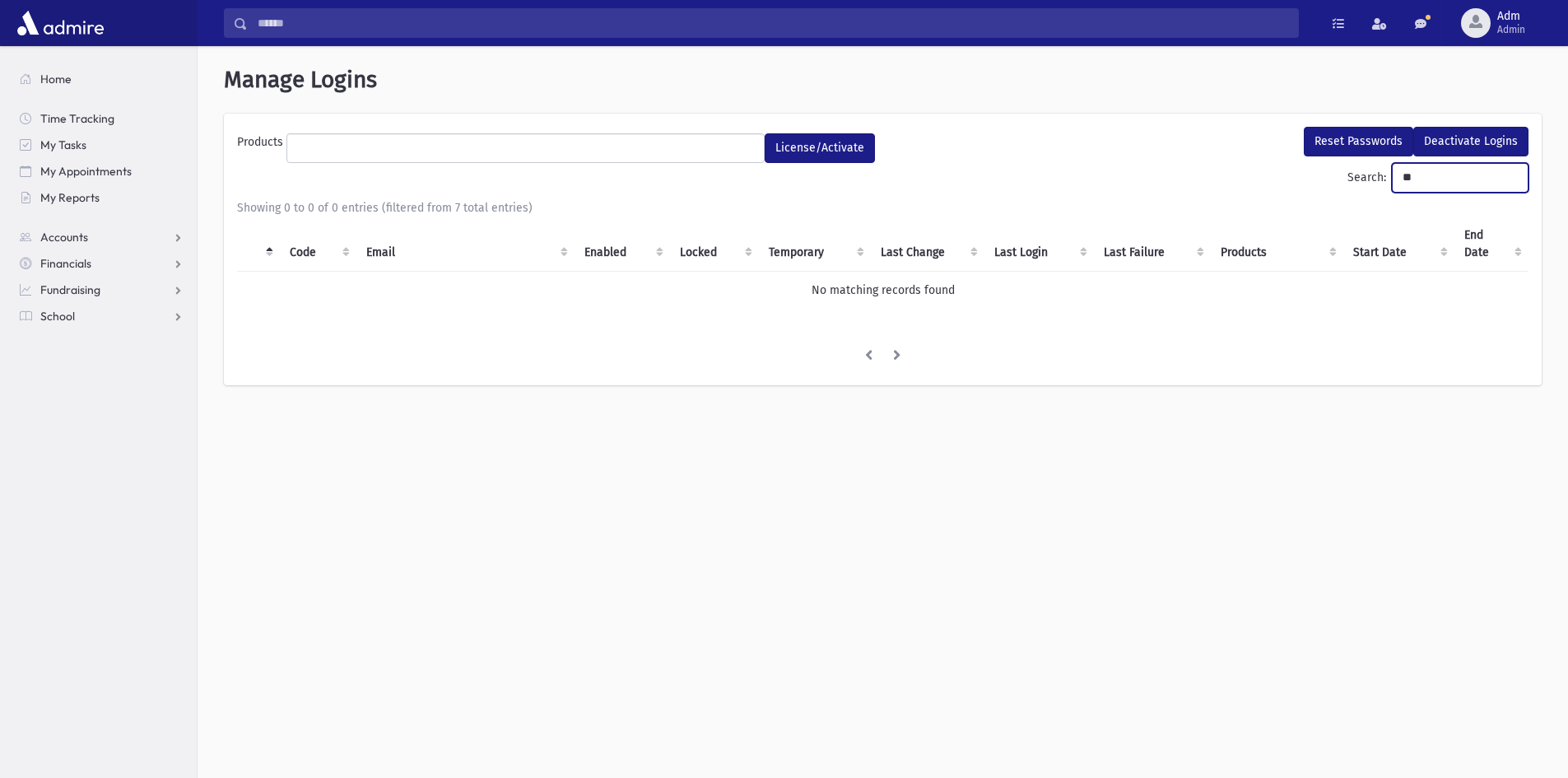
type input "*"
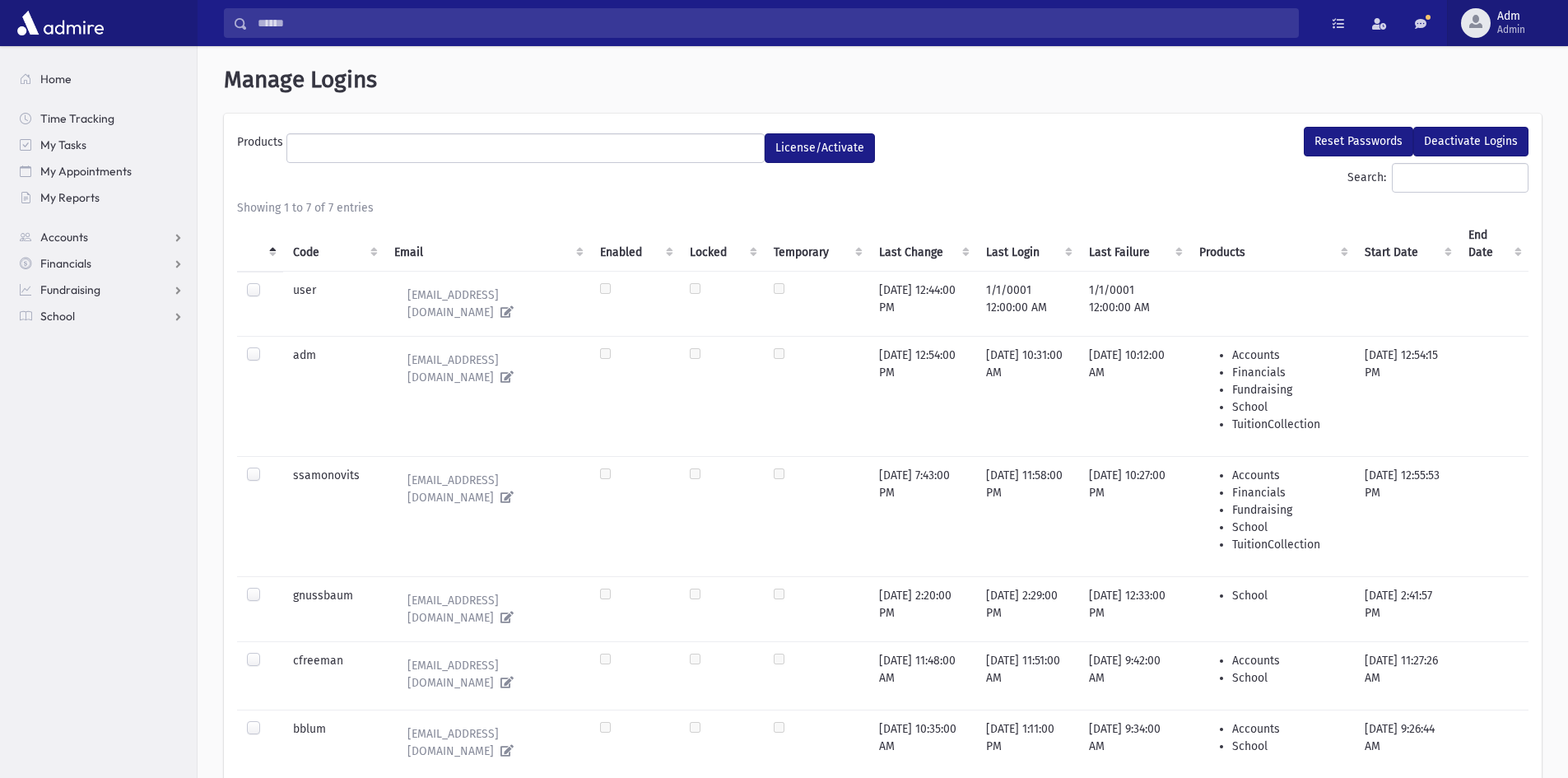
click at [1524, 29] on span "Admin" at bounding box center [1510, 30] width 28 height 13
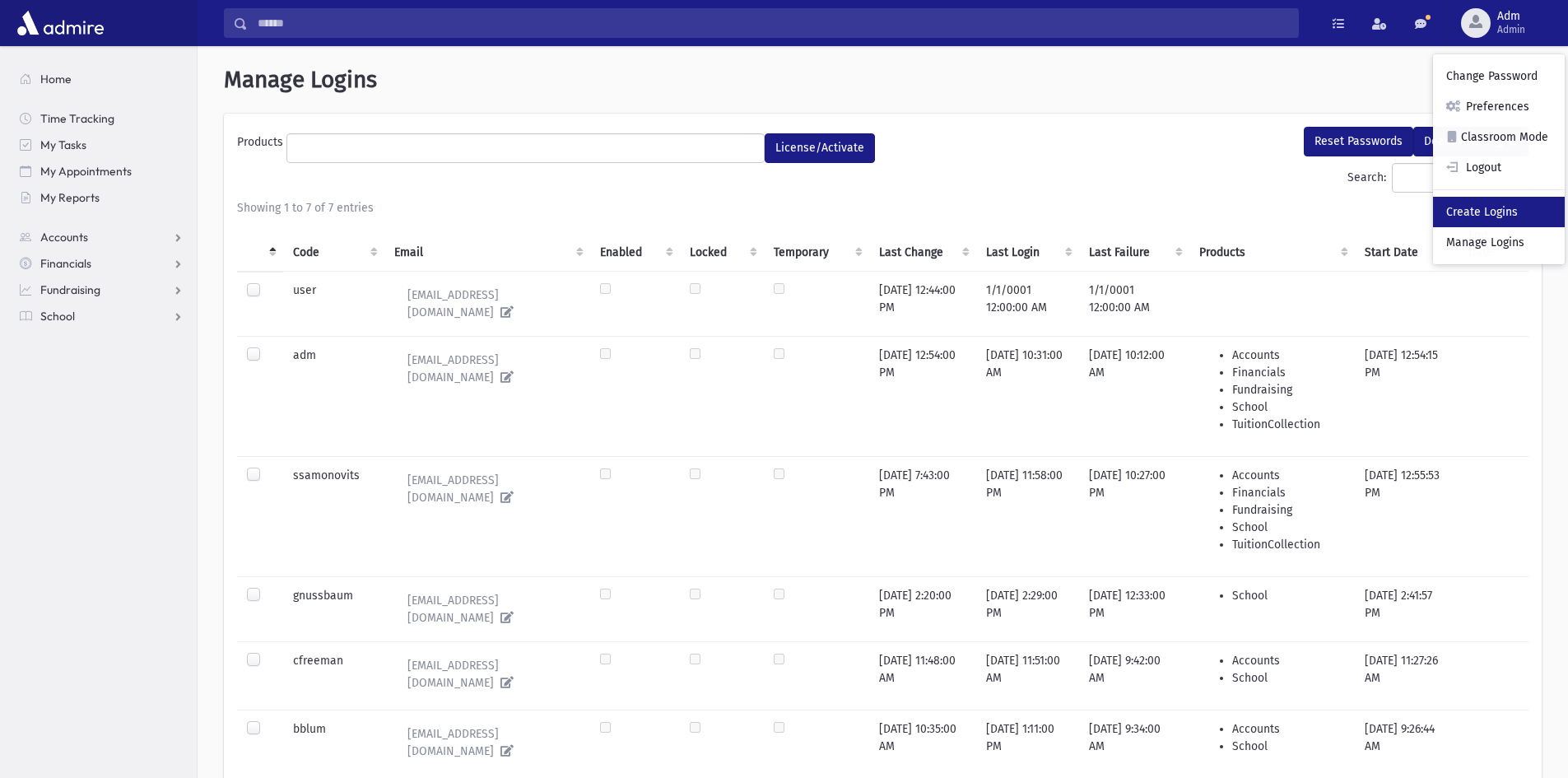
click at [1508, 213] on link "Create Logins" at bounding box center [1499, 212] width 131 height 31
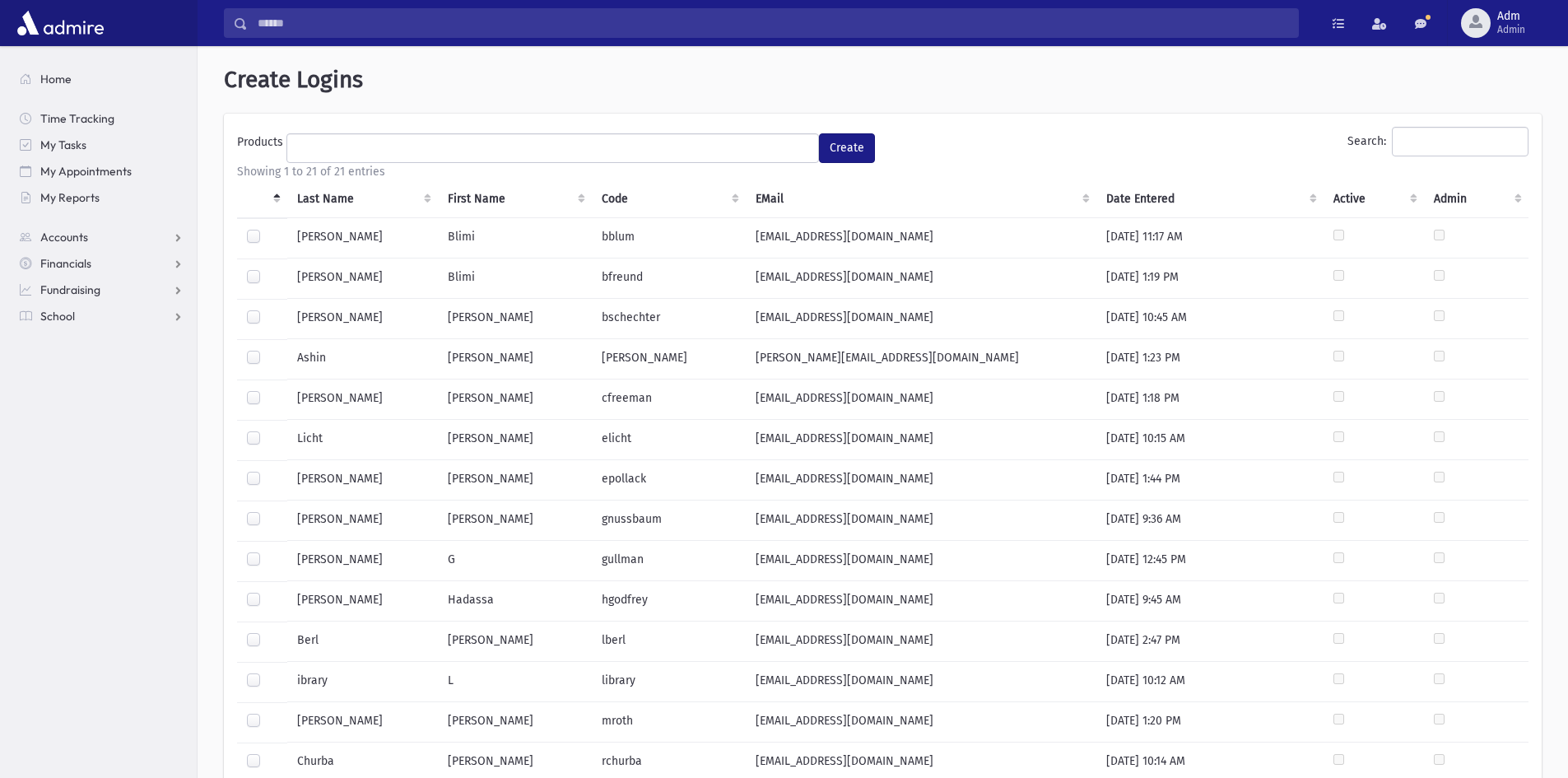
select select
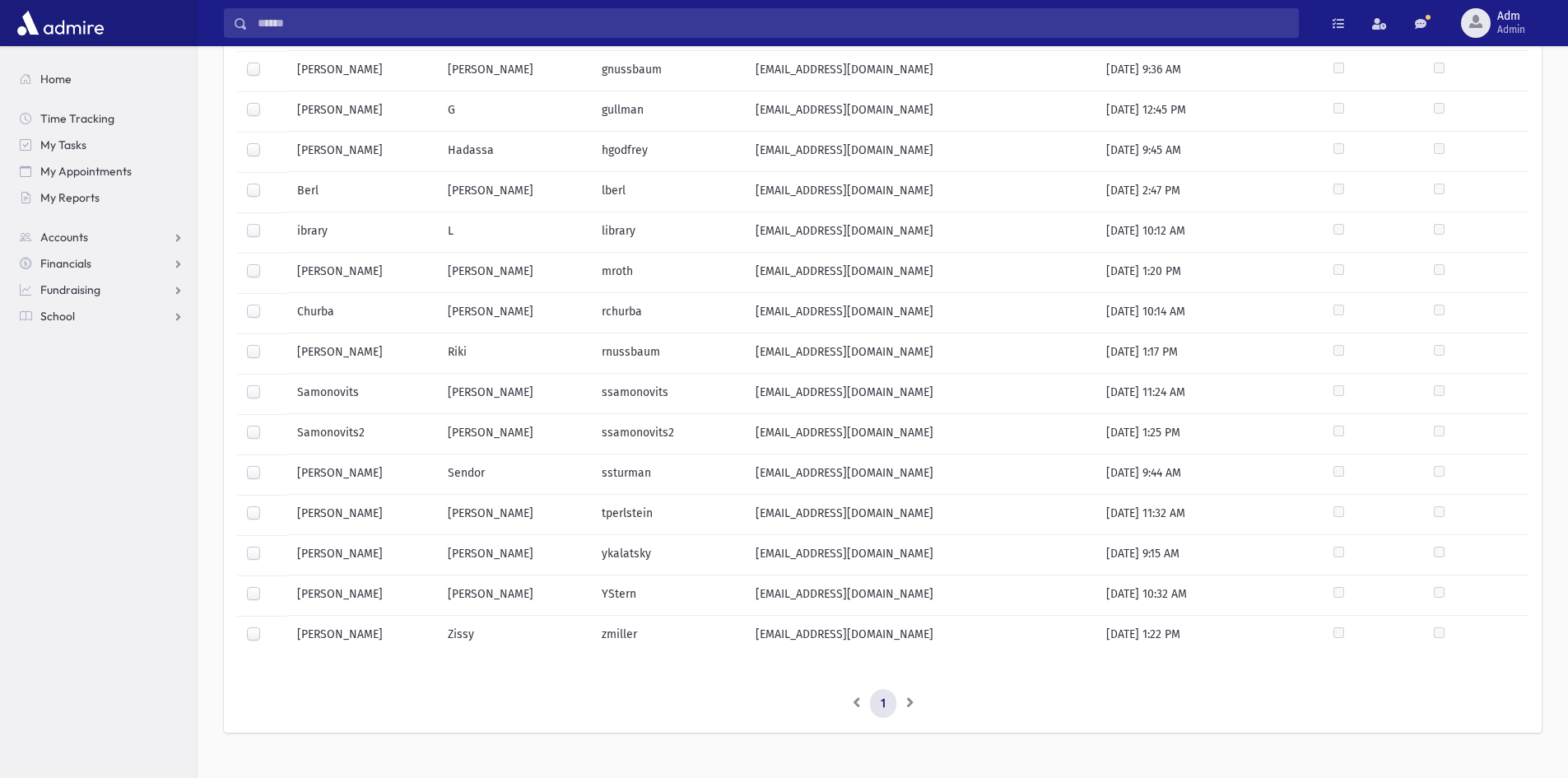
scroll to position [478, 0]
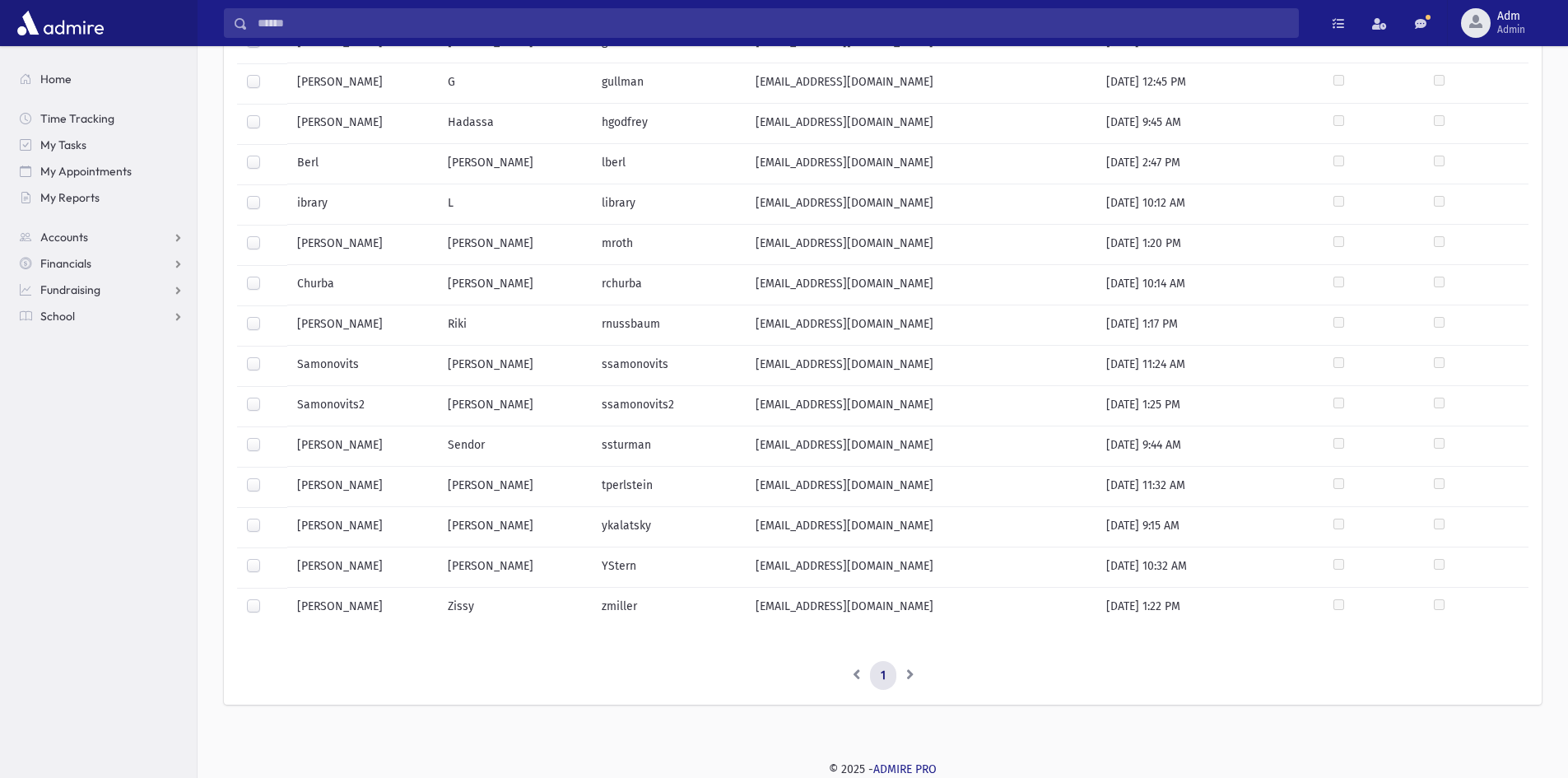
click at [267, 558] on label at bounding box center [267, 558] width 0 height 0
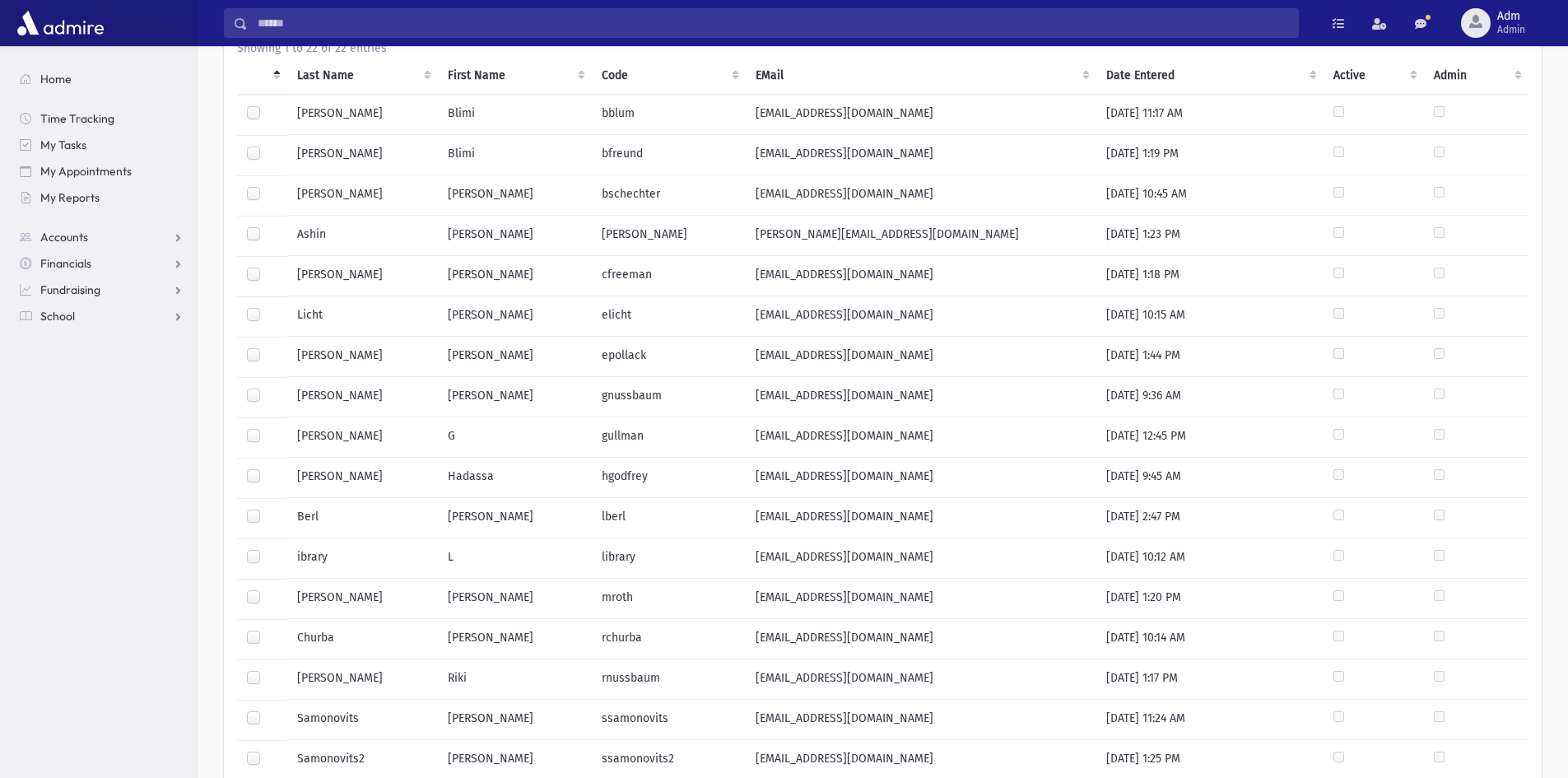
scroll to position [66, 0]
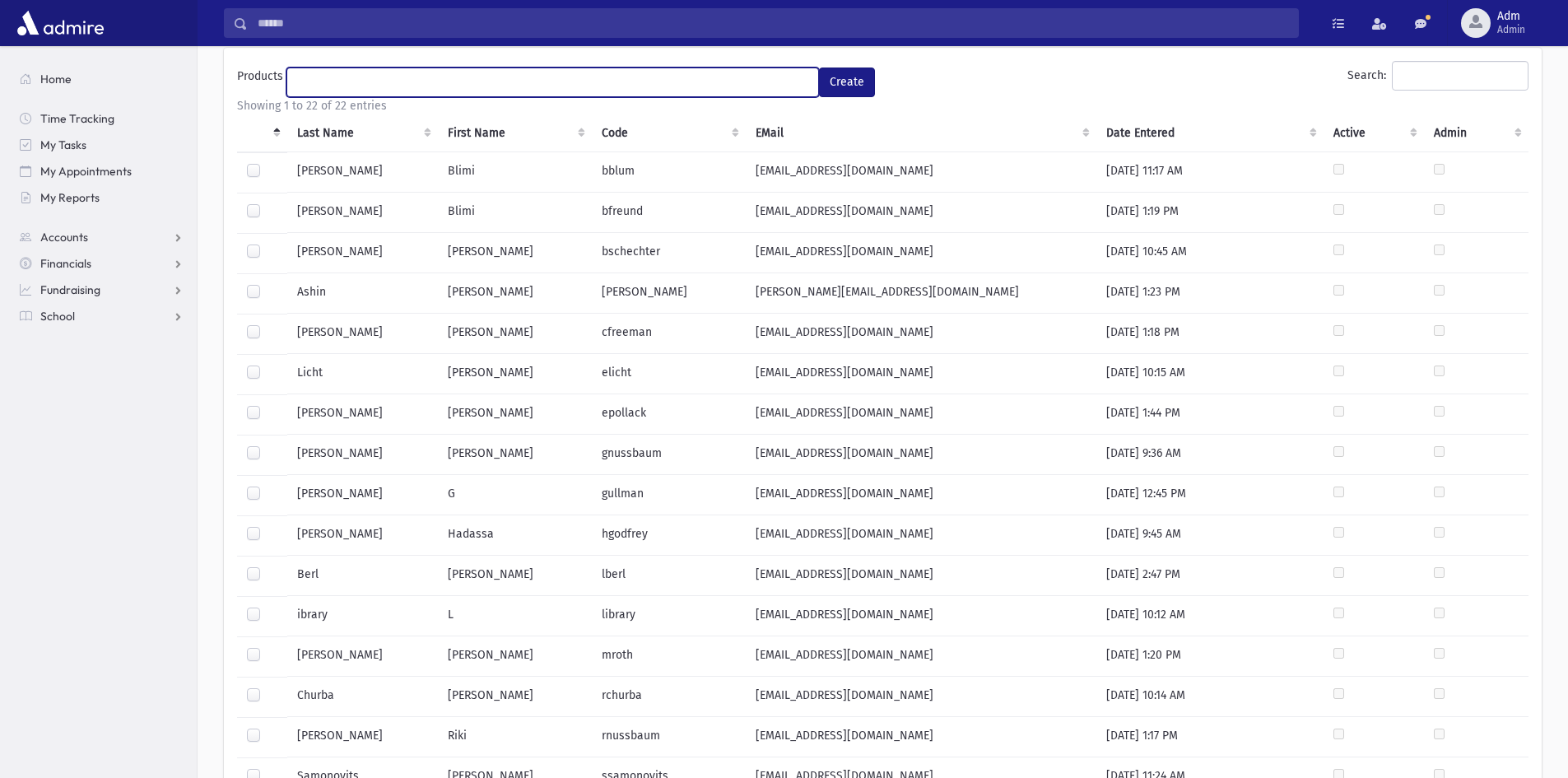
click at [330, 83] on ul at bounding box center [552, 81] width 531 height 25
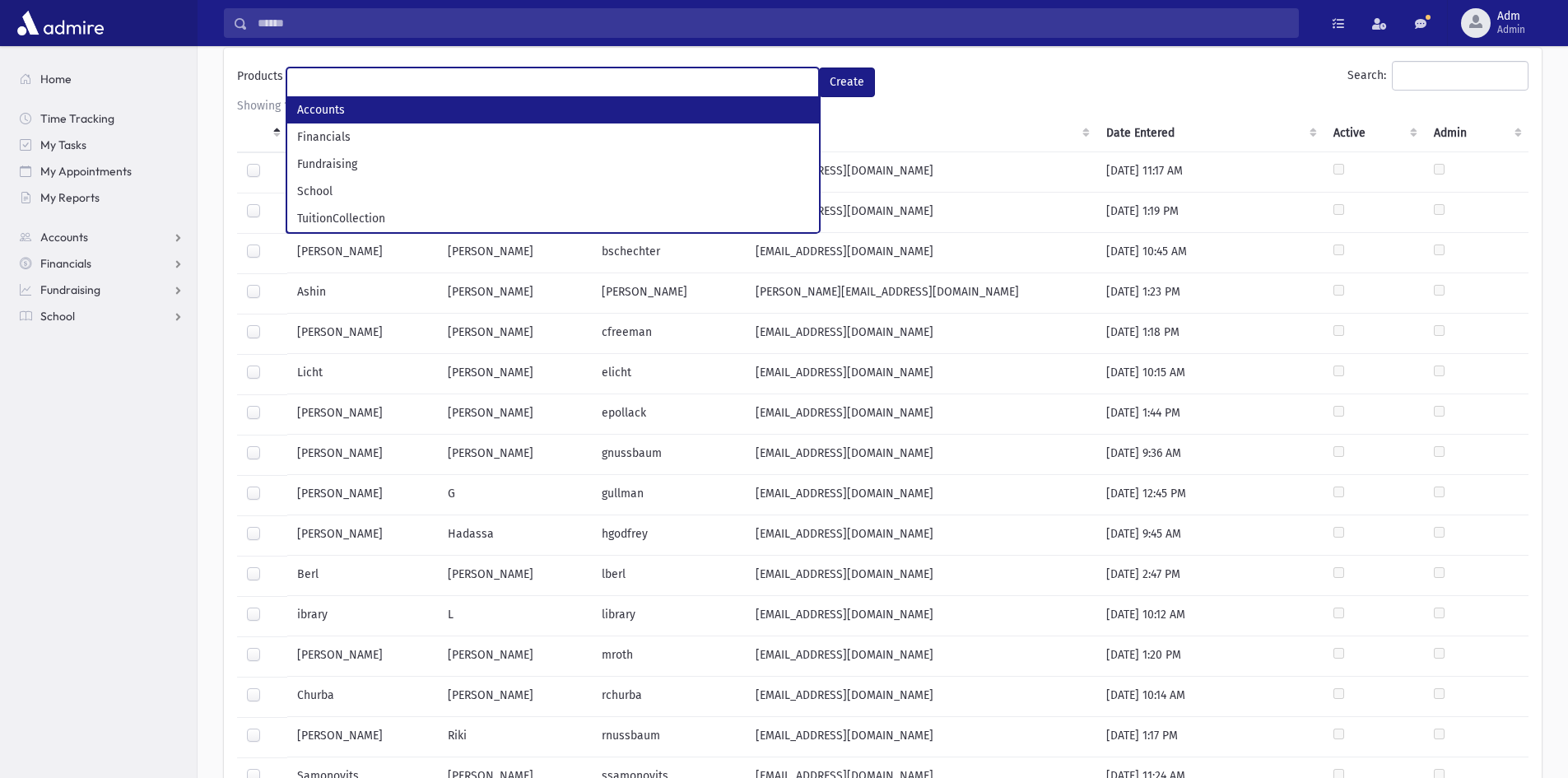
select select "*"
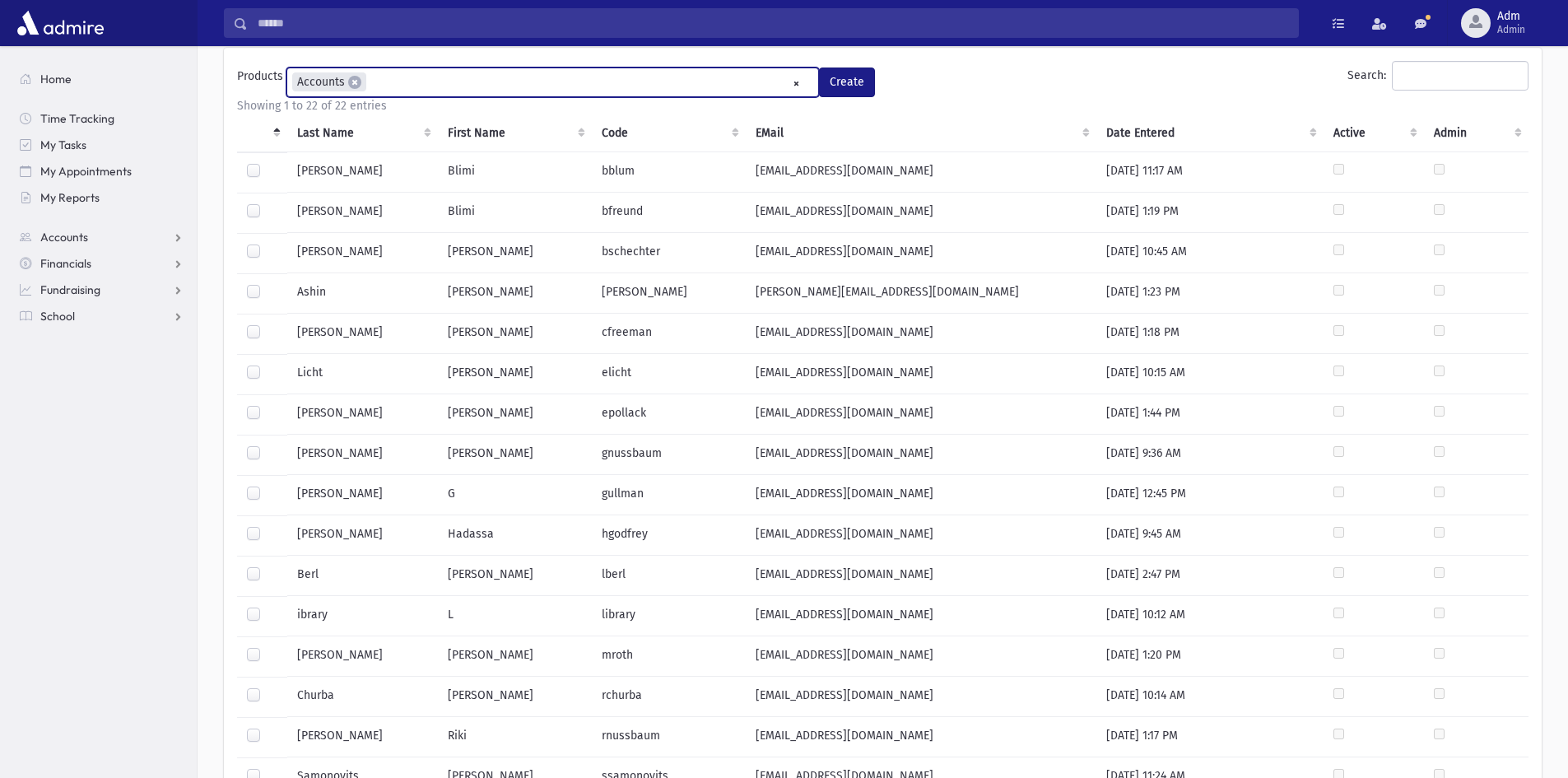
click at [390, 81] on ul "× × Accounts" at bounding box center [552, 82] width 531 height 27
click at [443, 90] on input "search" at bounding box center [441, 83] width 9 height 17
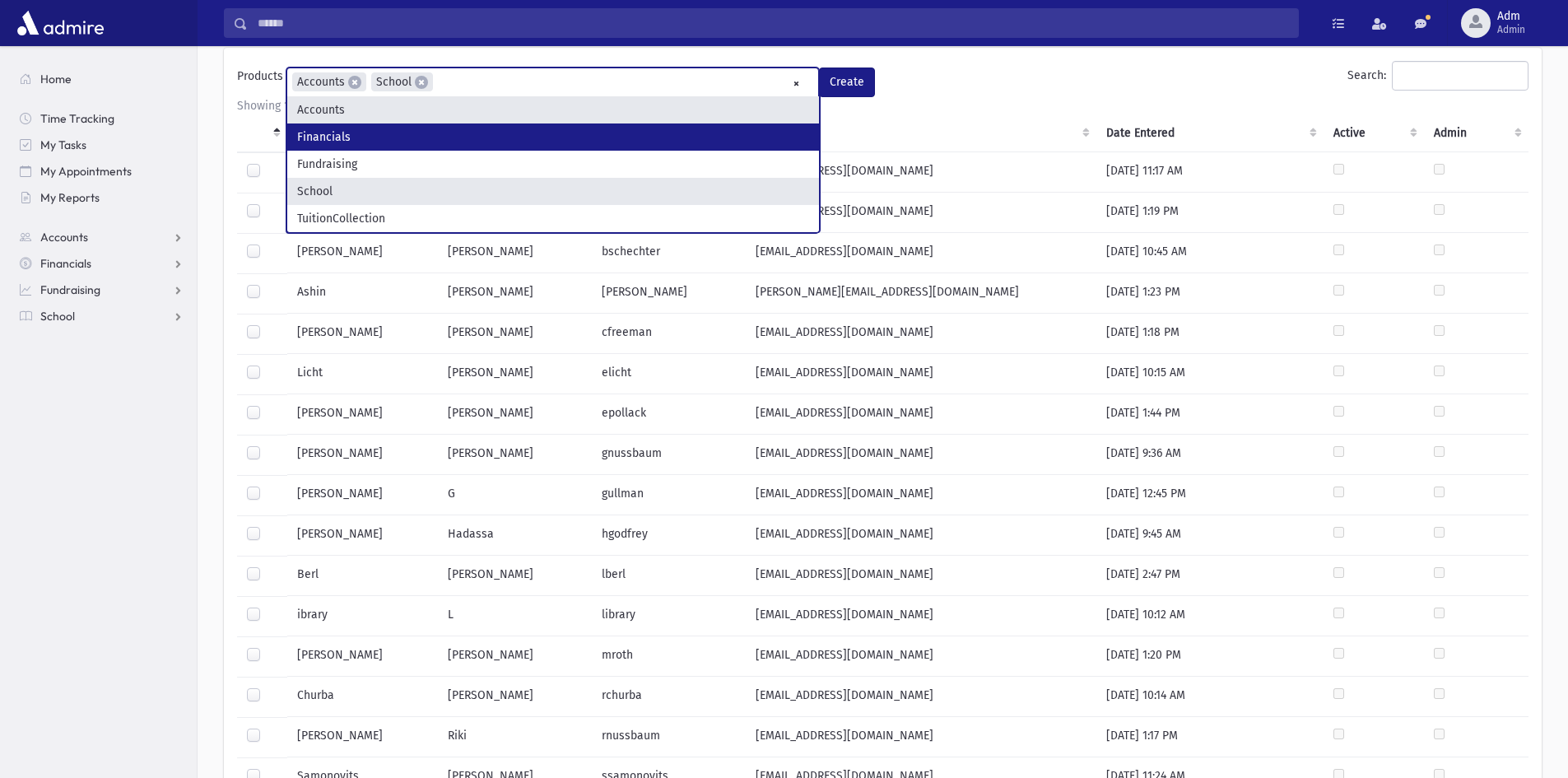
drag, startPoint x: 969, startPoint y: 79, endPoint x: 959, endPoint y: 79, distance: 10.0
click at [968, 79] on div "Search:" at bounding box center [1210, 79] width 638 height 36
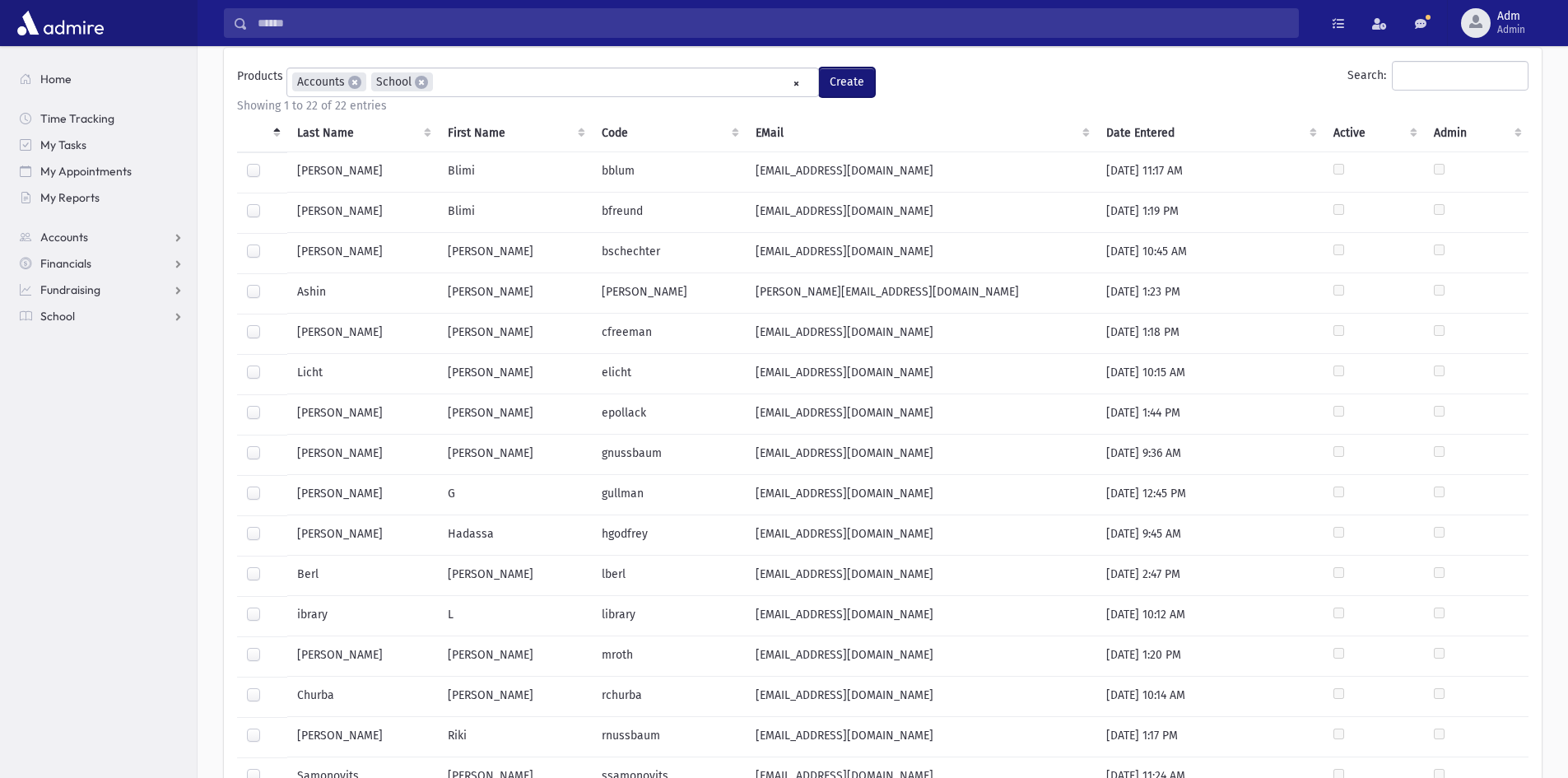
click at [868, 85] on button "Create" at bounding box center [847, 82] width 56 height 30
click at [846, 89] on button "Create" at bounding box center [847, 82] width 56 height 30
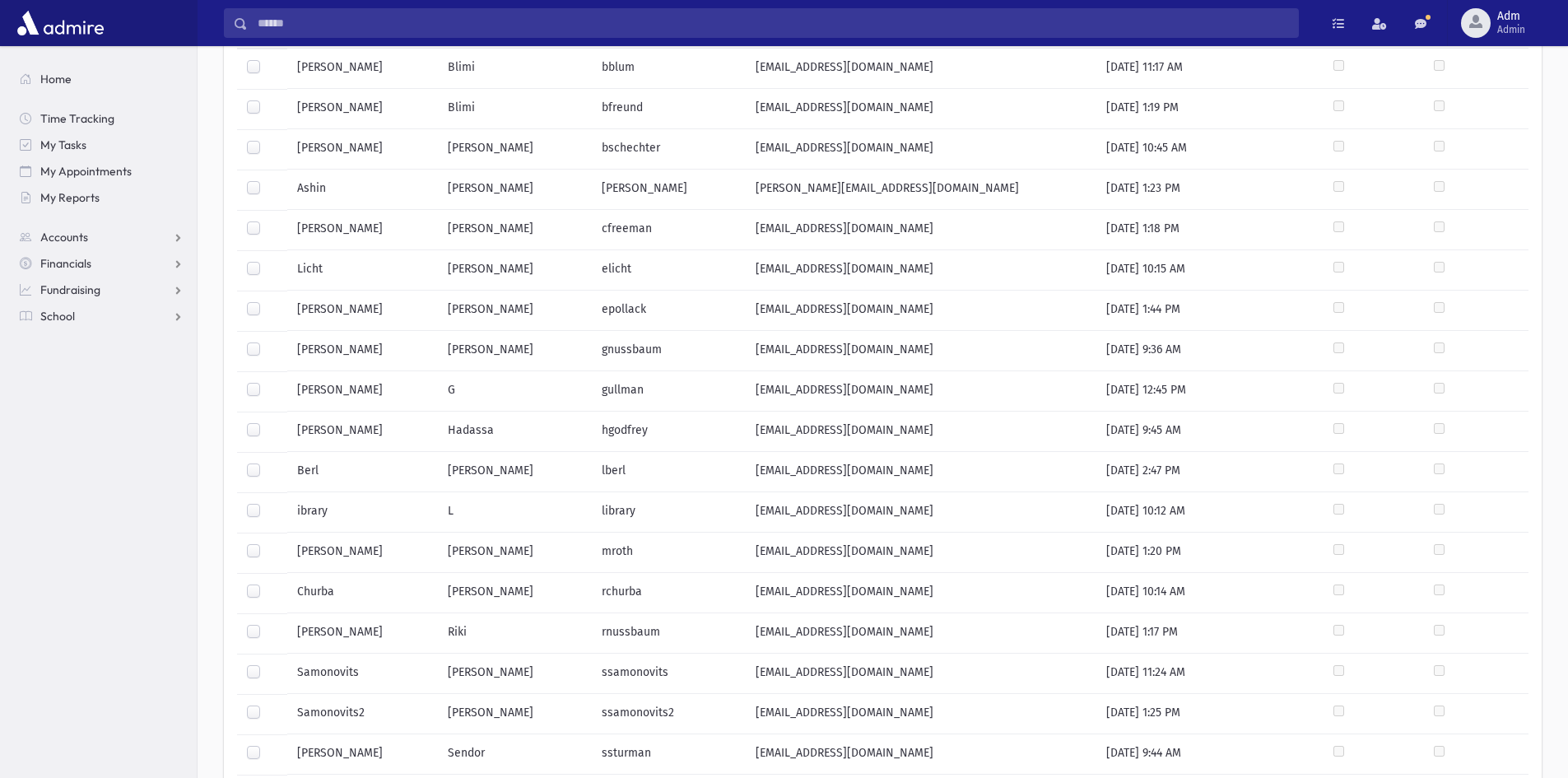
scroll to position [530, 0]
